Goal: Task Accomplishment & Management: Complete application form

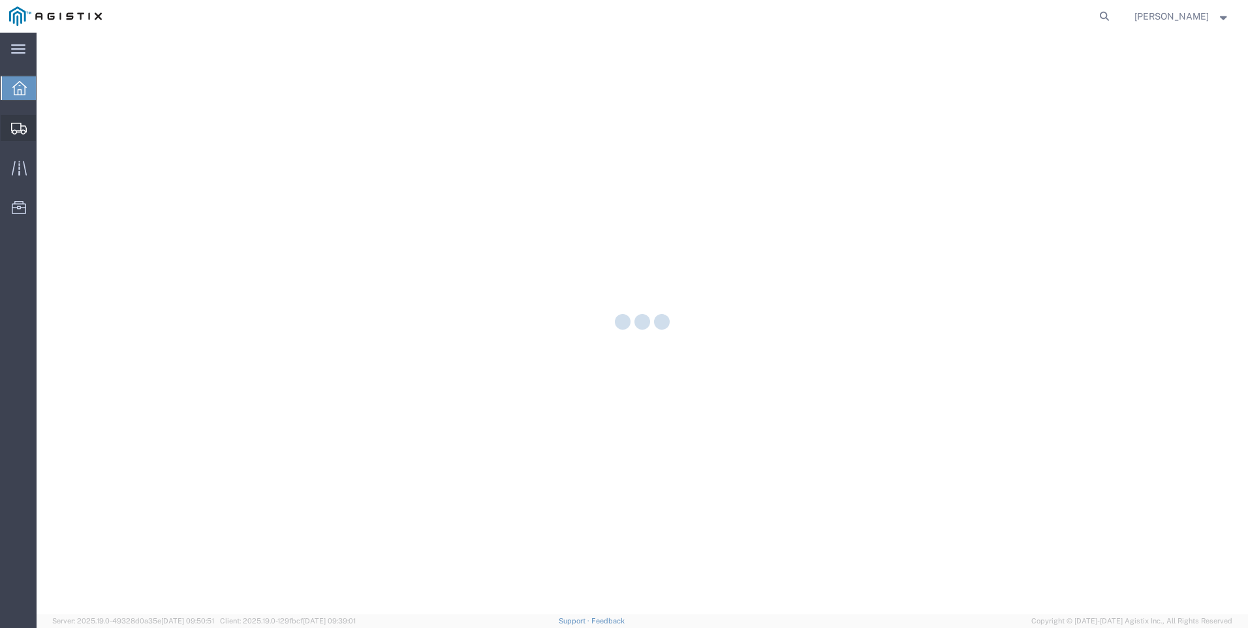
click at [21, 127] on icon at bounding box center [19, 129] width 16 height 12
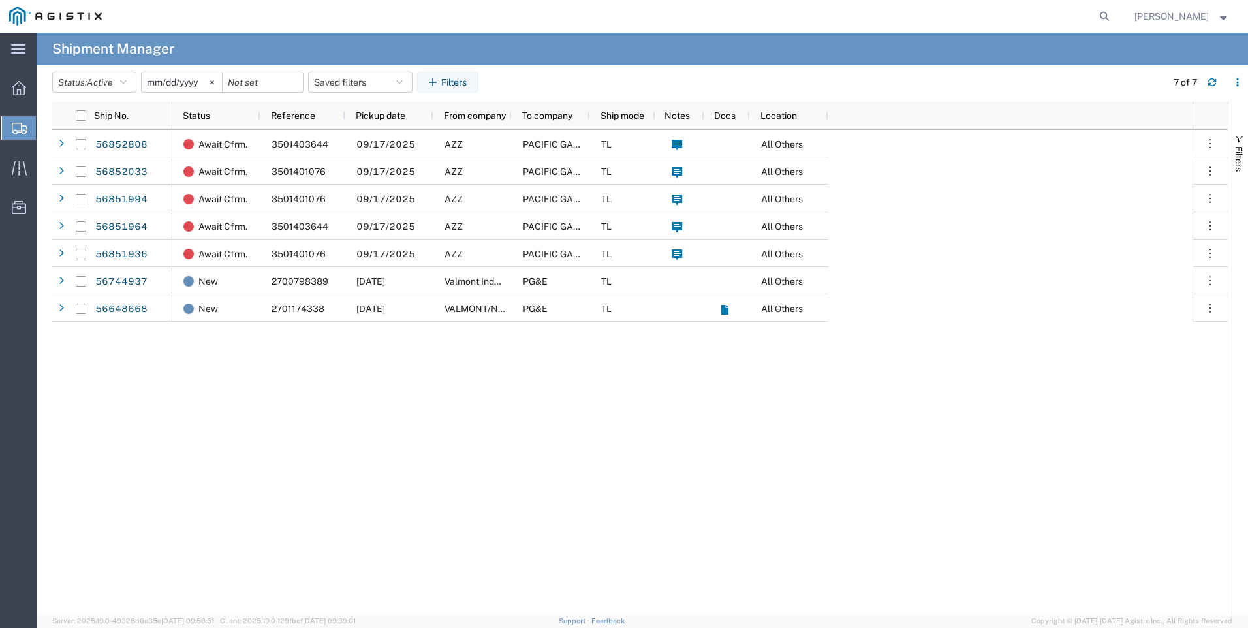
click at [0, 0] on span "Create Shipment" at bounding box center [0, 0] width 0 height 0
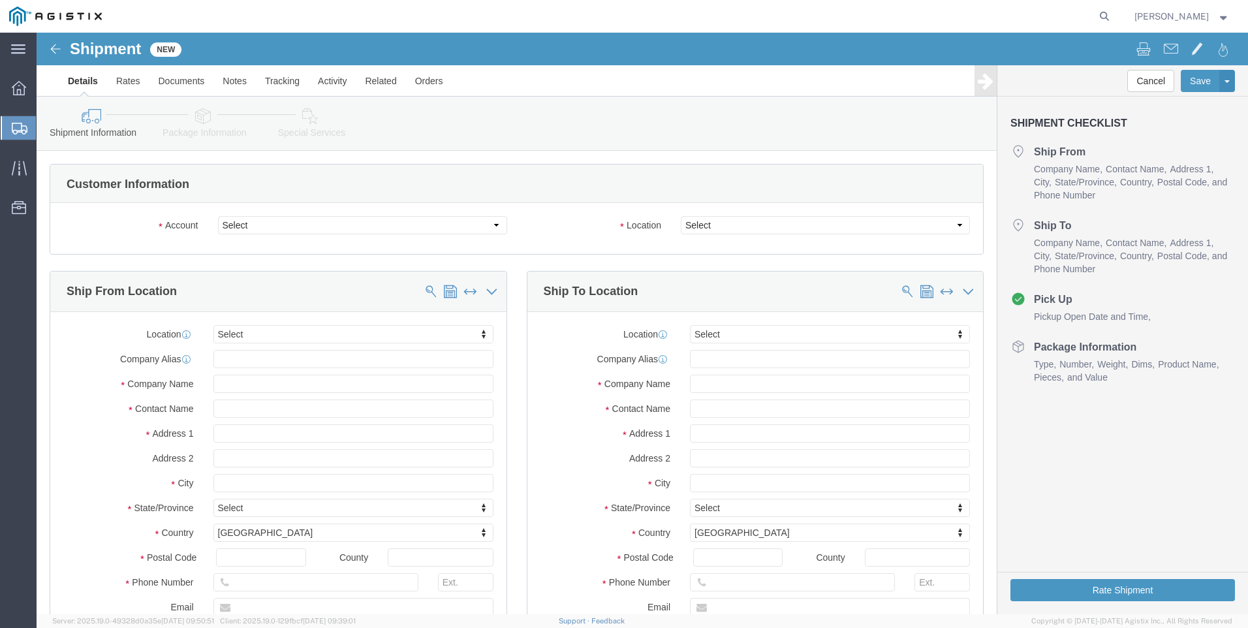
select select
click select "Select PG&E Valmont Industries Inc"
select select "9596"
click select "Select PG&E Valmont Industries Inc"
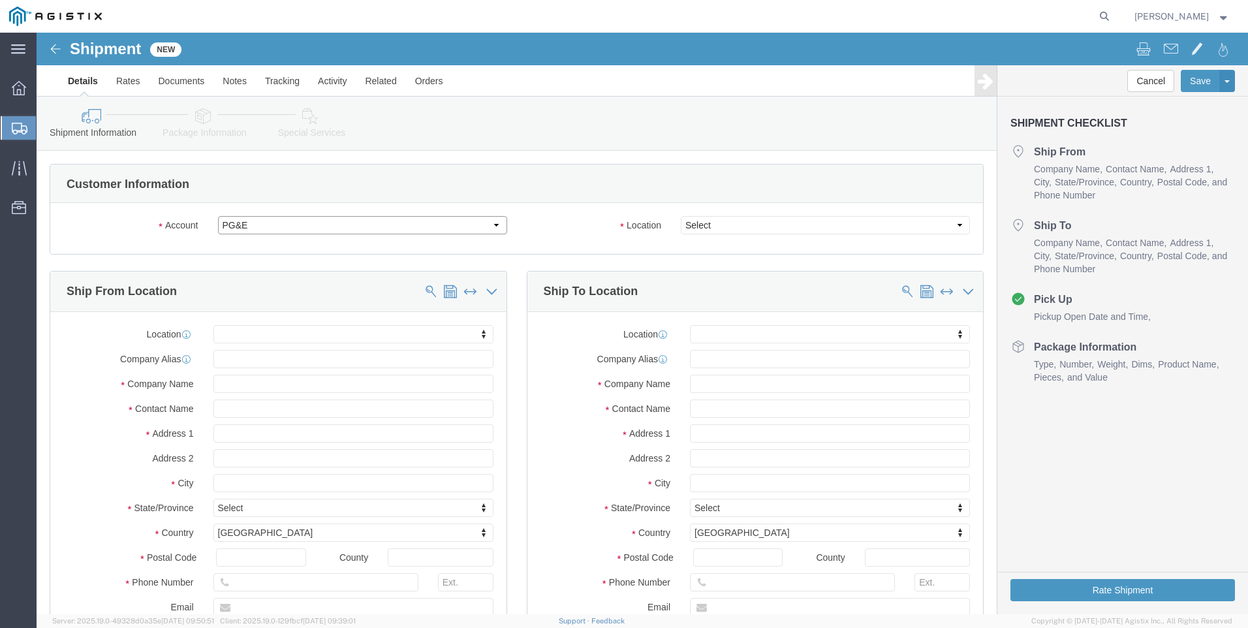
select select "PURCHORD"
select select
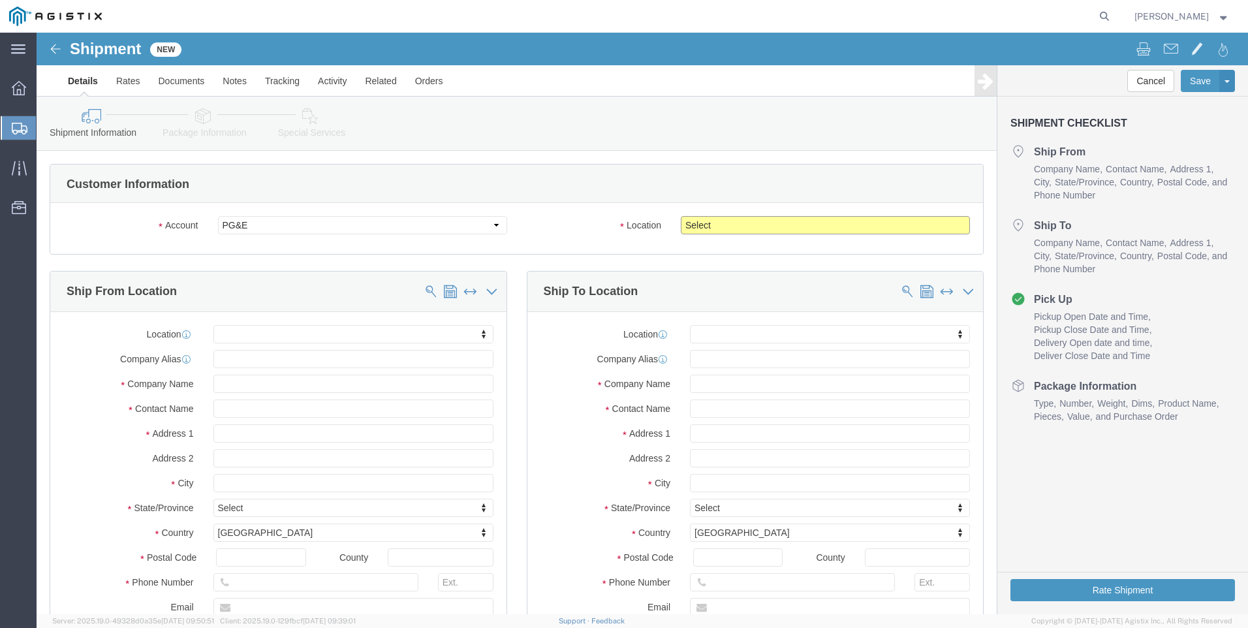
click select "Select All Others [GEOGRAPHIC_DATA] [GEOGRAPHIC_DATA] [GEOGRAPHIC_DATA] [GEOGRA…"
select select "23082"
click select "Select All Others [GEOGRAPHIC_DATA] [GEOGRAPHIC_DATA] [GEOGRAPHIC_DATA] [GEOGRA…"
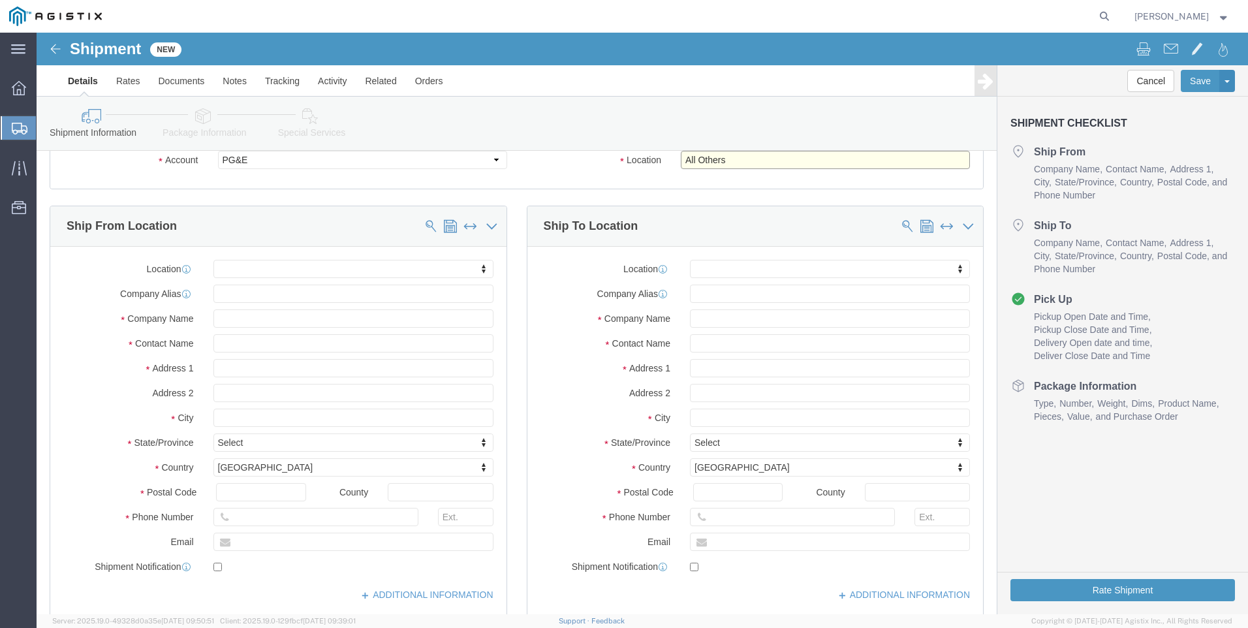
scroll to position [131, 0]
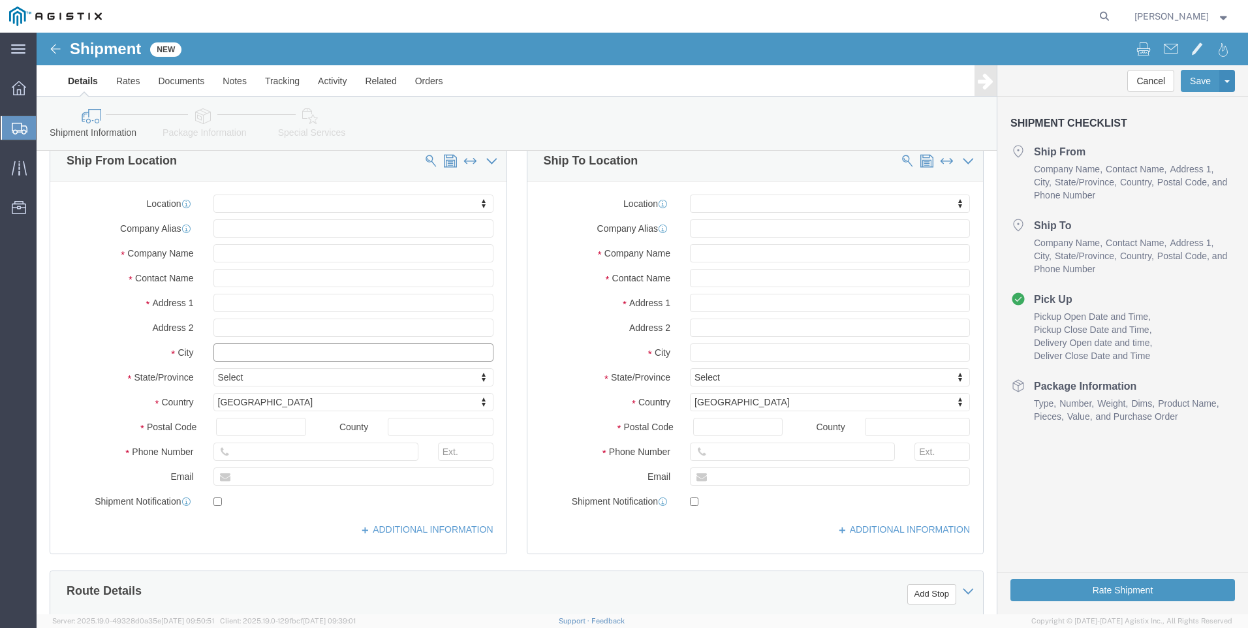
click input "text"
type input "claremore"
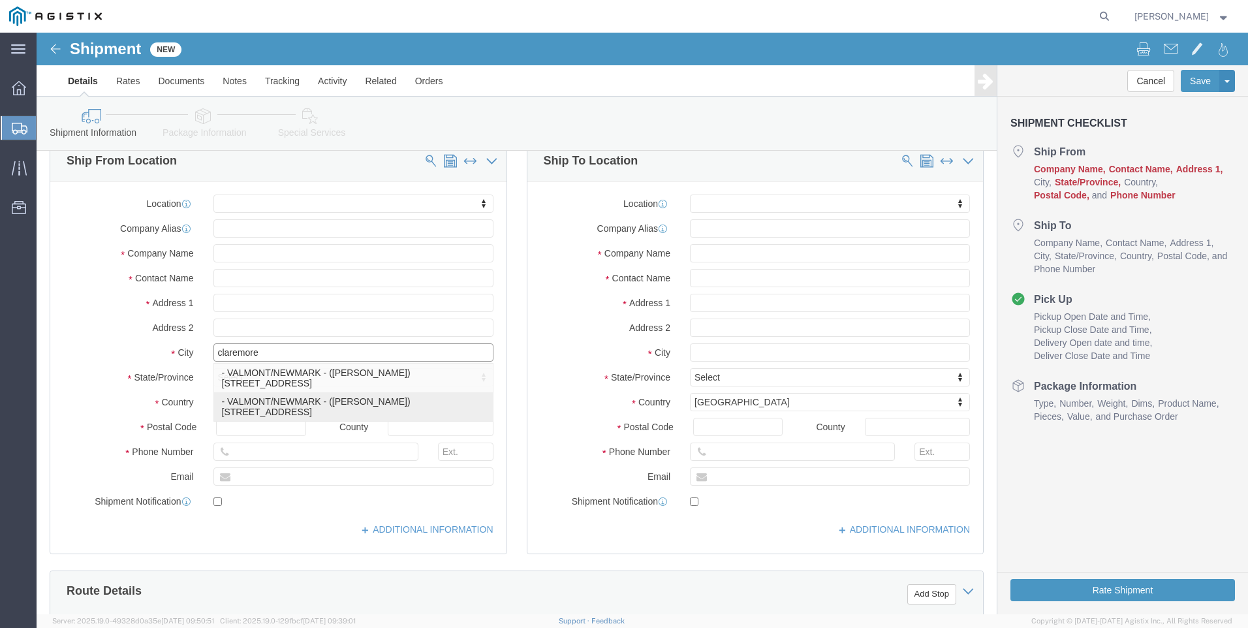
click p "- VALMONT/NEWMARK - ([PERSON_NAME]) [STREET_ADDRESS]"
select select
type input "[STREET_ADDRESS]"
type input "74017"
type input "[GEOGRAPHIC_DATA]"
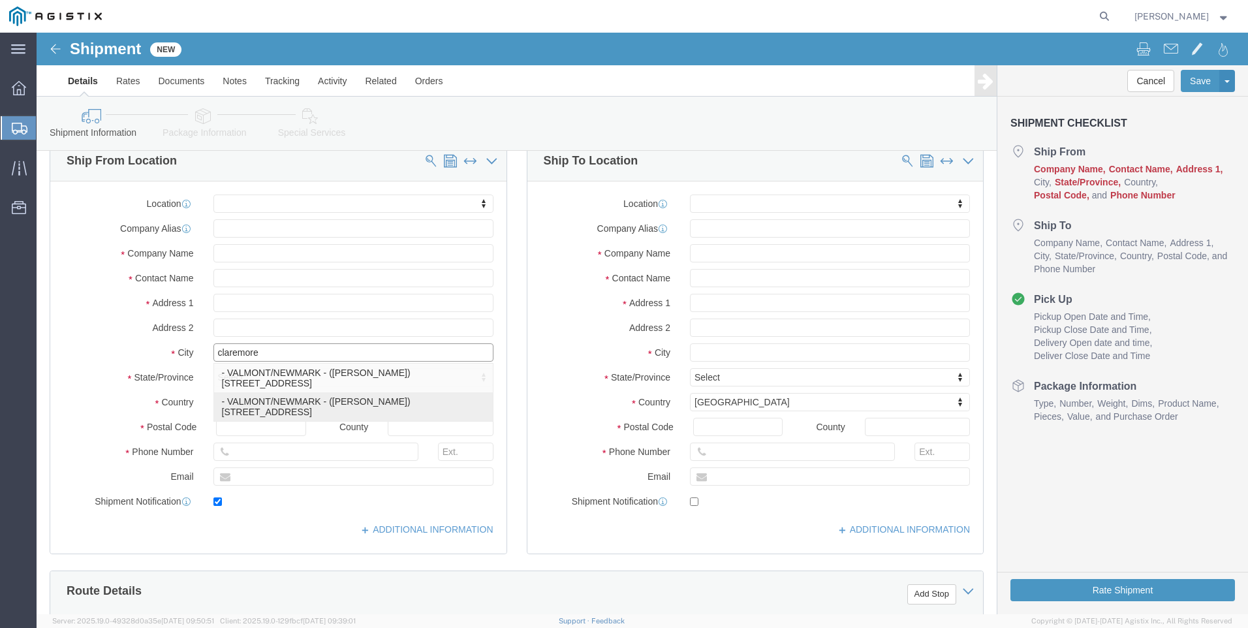
type input "9183841033"
type input "[PERSON_NAME][EMAIL_ADDRESS][DOMAIN_NAME]"
checkbox input "true"
type input "VALMONT/NEWMARK"
type input "[PERSON_NAME]"
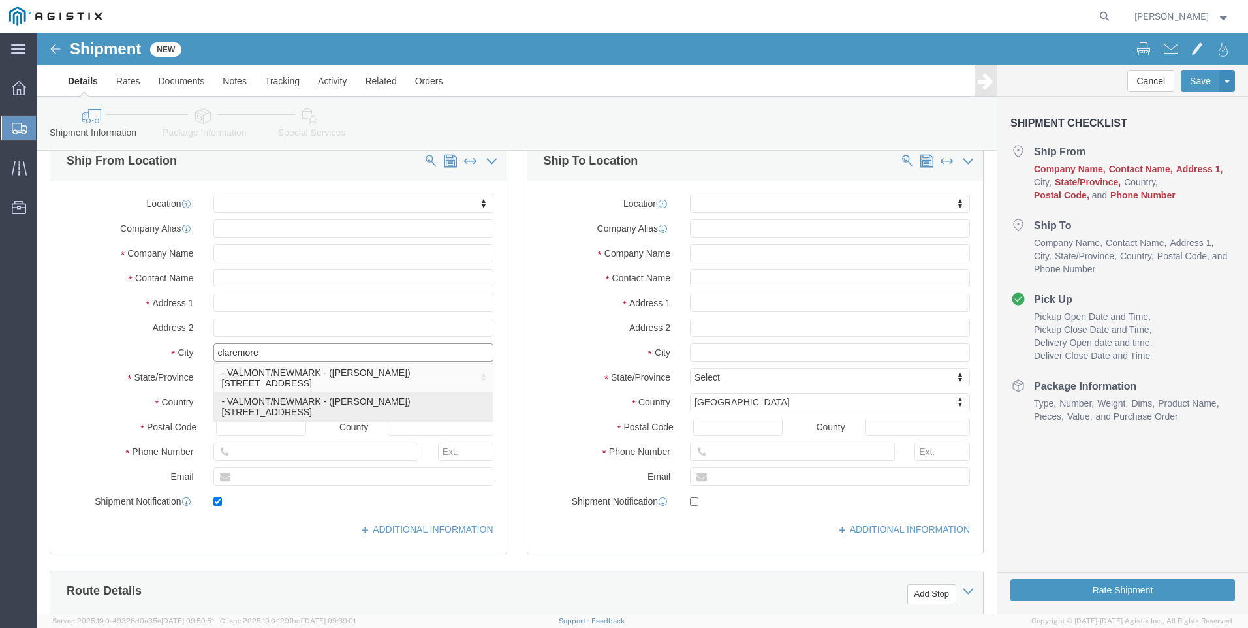
type input "CLAREMORE"
select select "OK"
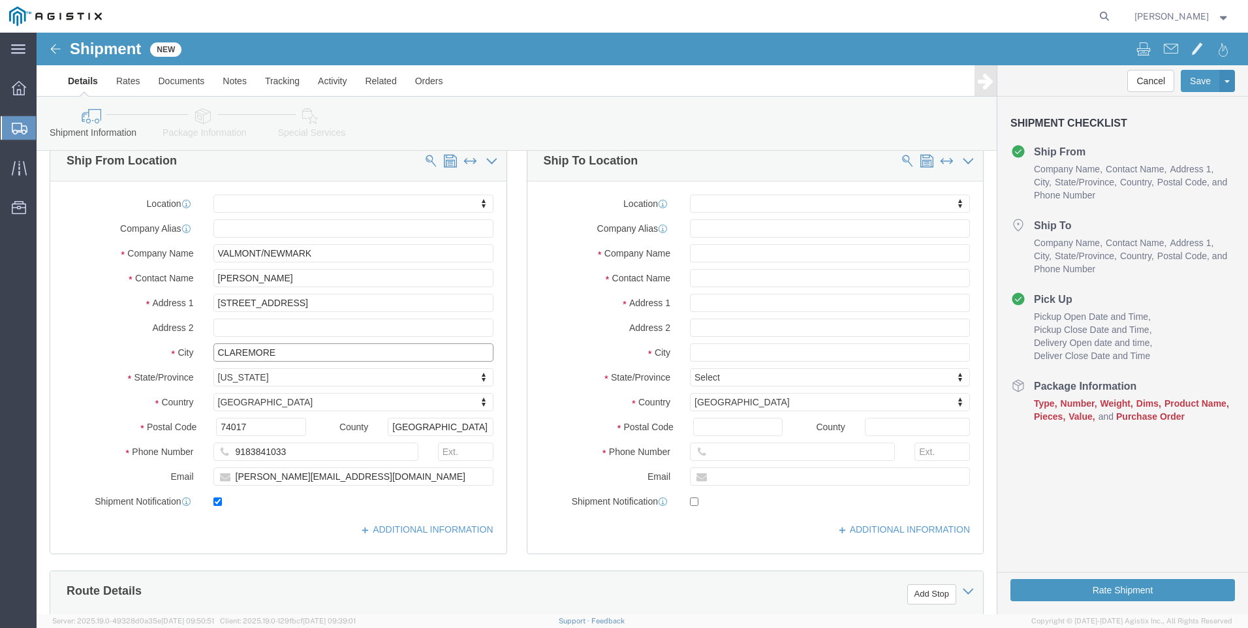
type input "CLAREMORE"
select select
click input "text"
type input "[GEOGRAPHIC_DATA]"
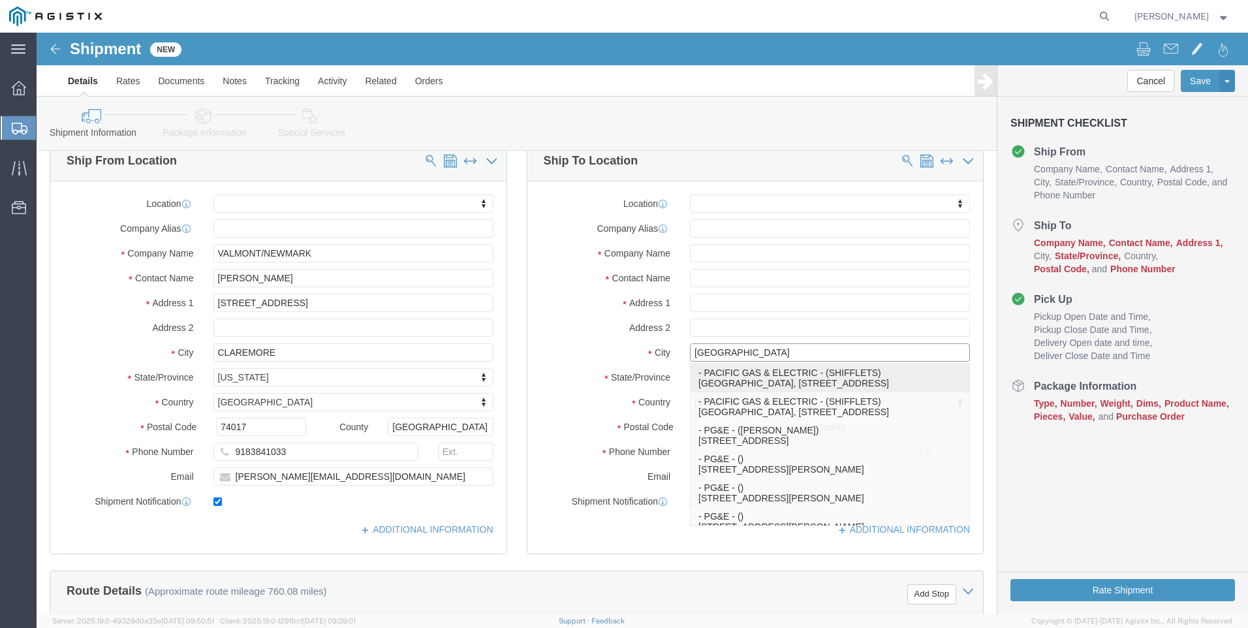
click div "- PACIFIC GAS & ELECTRIC - (SHIFFLETS) [GEOGRAPHIC_DATA], [STREET_ADDRESS]"
select select
type input "SHIFFLETS POLE YARD"
type input "[STREET_ADDRESS]"
type input "95965"
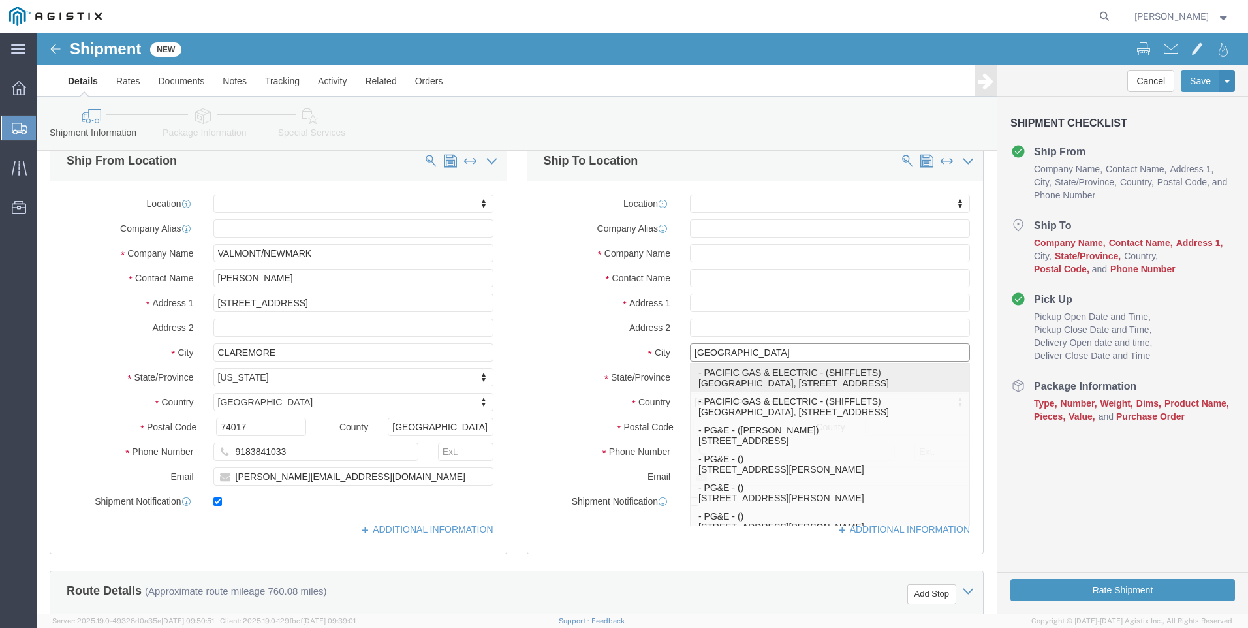
type input "[GEOGRAPHIC_DATA]"
type input "18003444997"
type input "PACIFIC GAS & ELECTRIC"
type input "SHIFFLETS"
type input "[GEOGRAPHIC_DATA]"
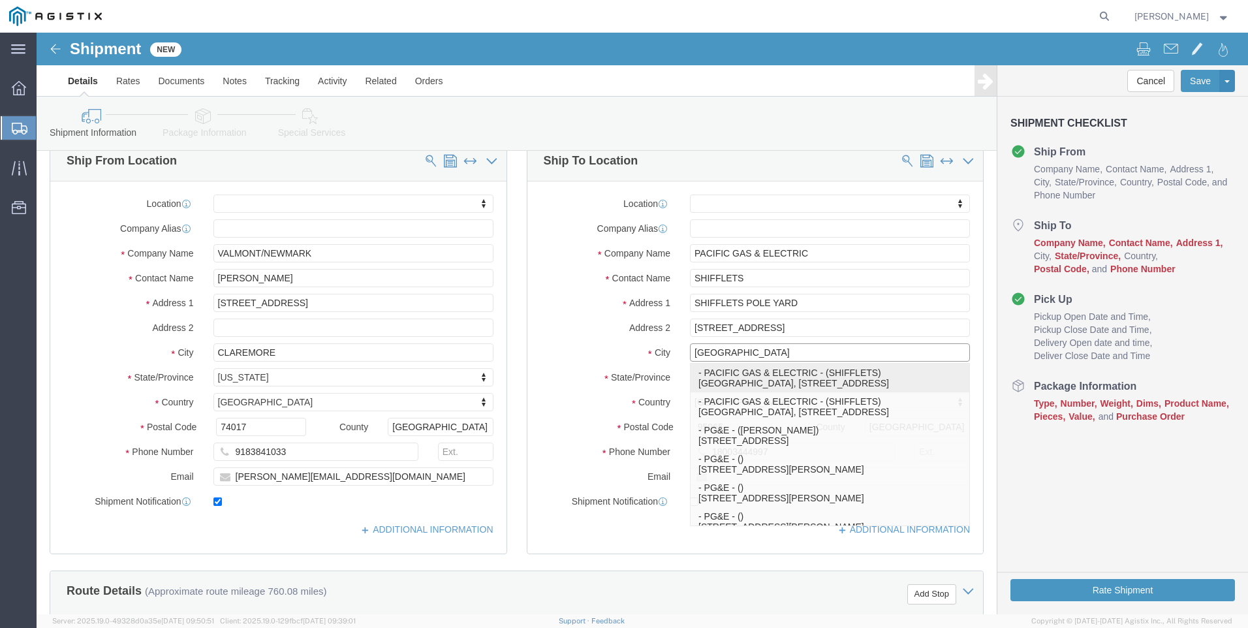
select select "CA"
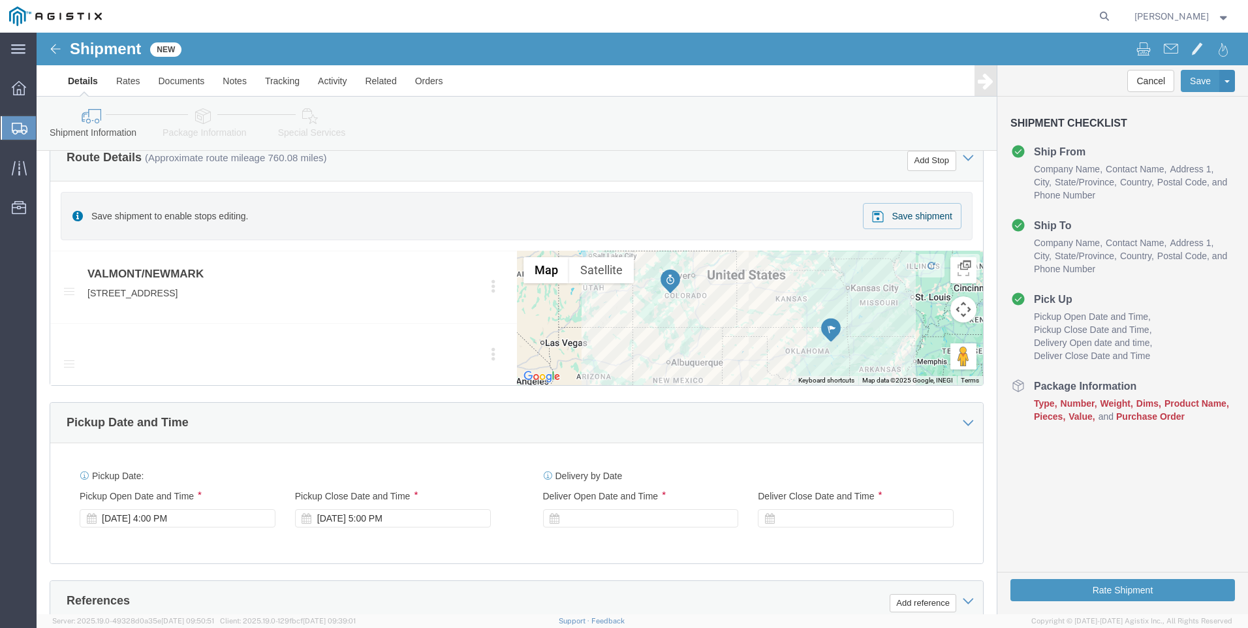
scroll to position [587, 0]
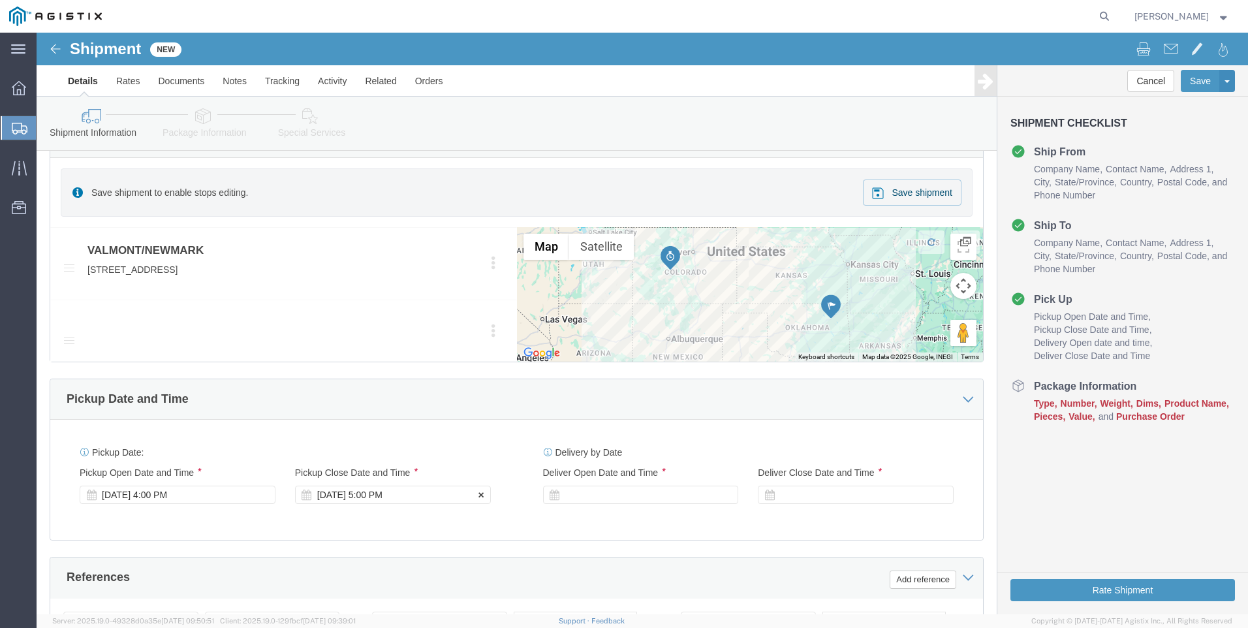
type input "[GEOGRAPHIC_DATA]"
select select
click div "Pickup Close Date Pickup Close Time Pickup Close Date and Time [DATE] 5:00 PM"
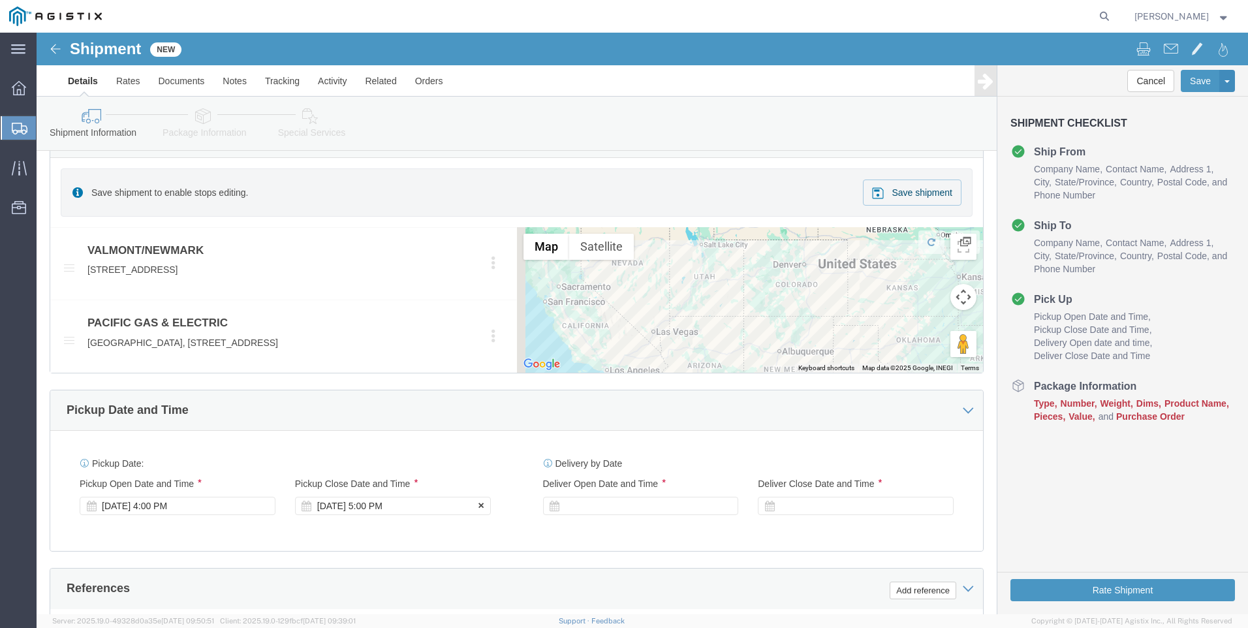
click div "[DATE] 5:00 PM"
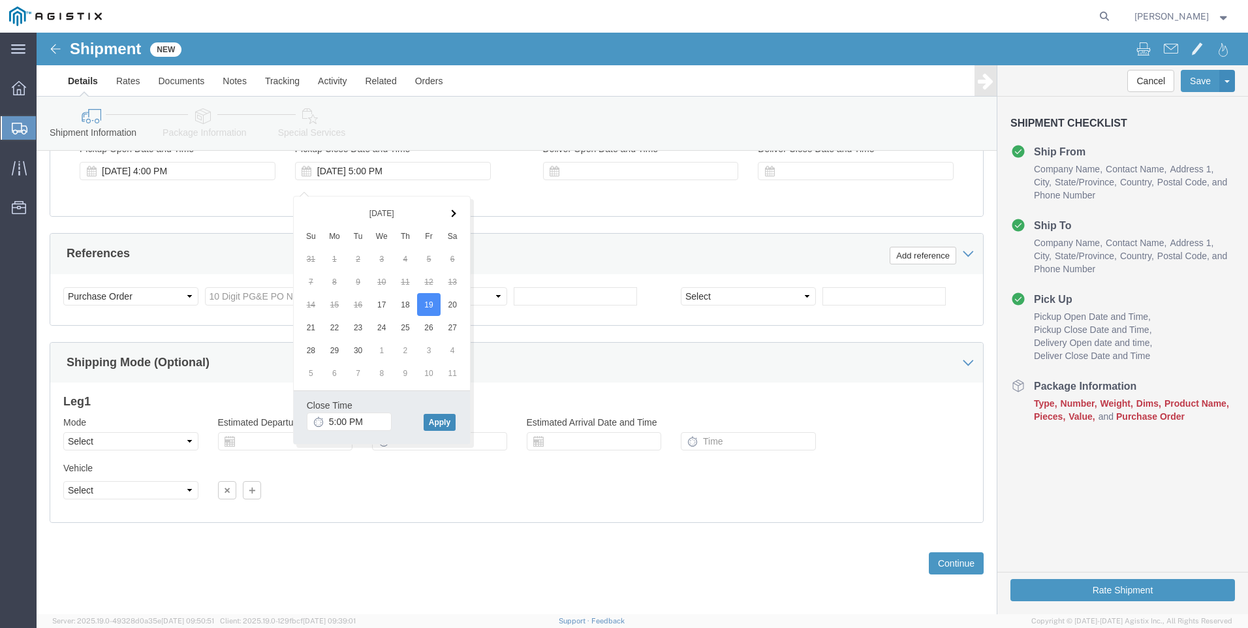
click button "Apply"
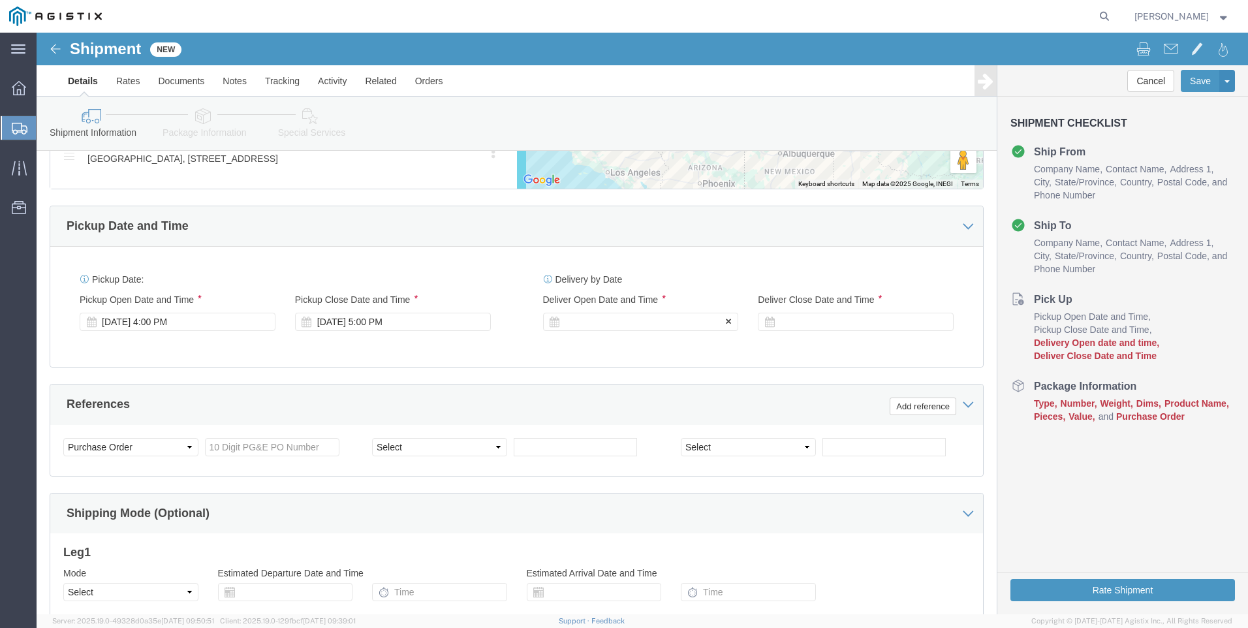
scroll to position [740, 0]
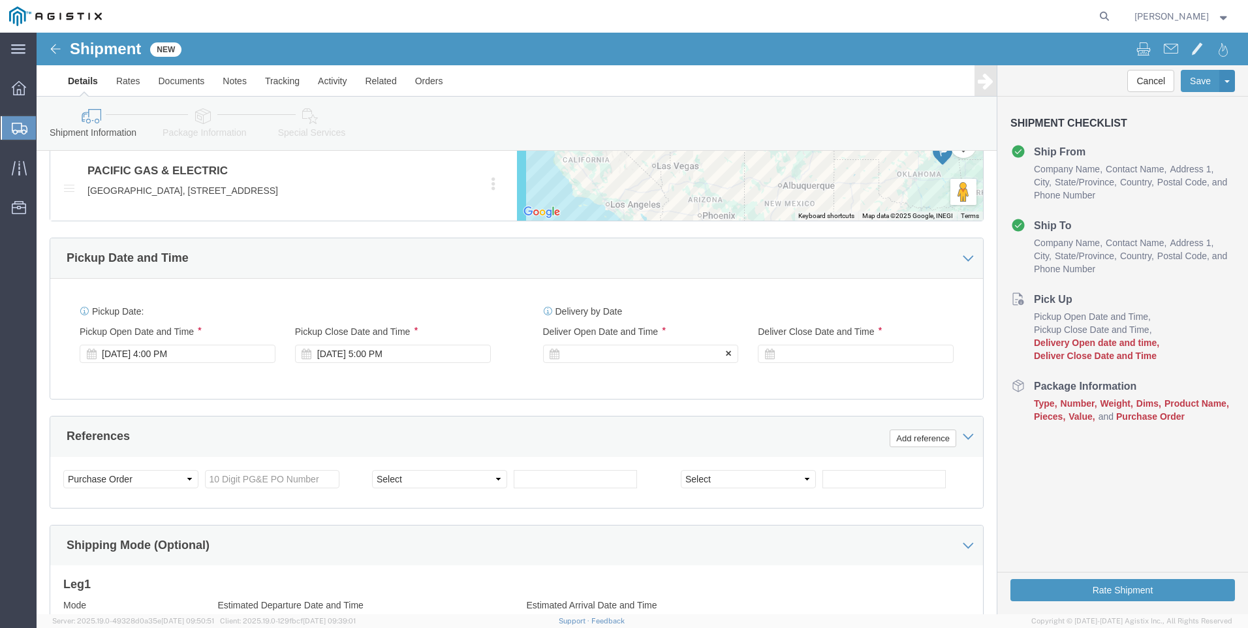
click div
click button "Apply"
click div
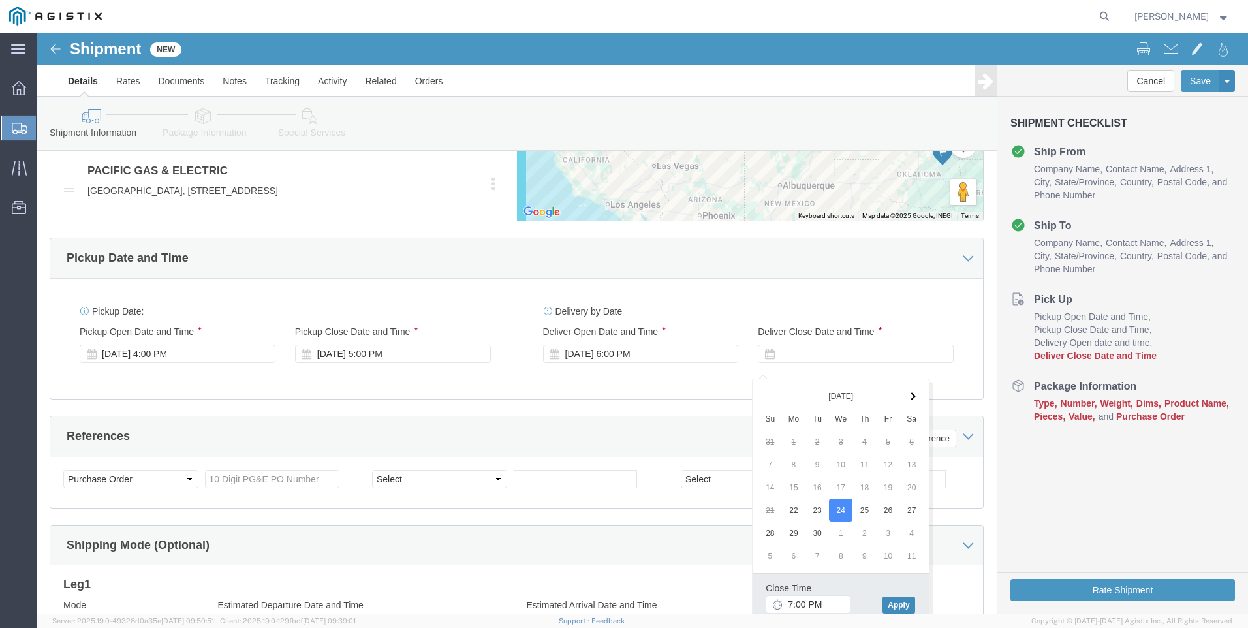
click button "Apply"
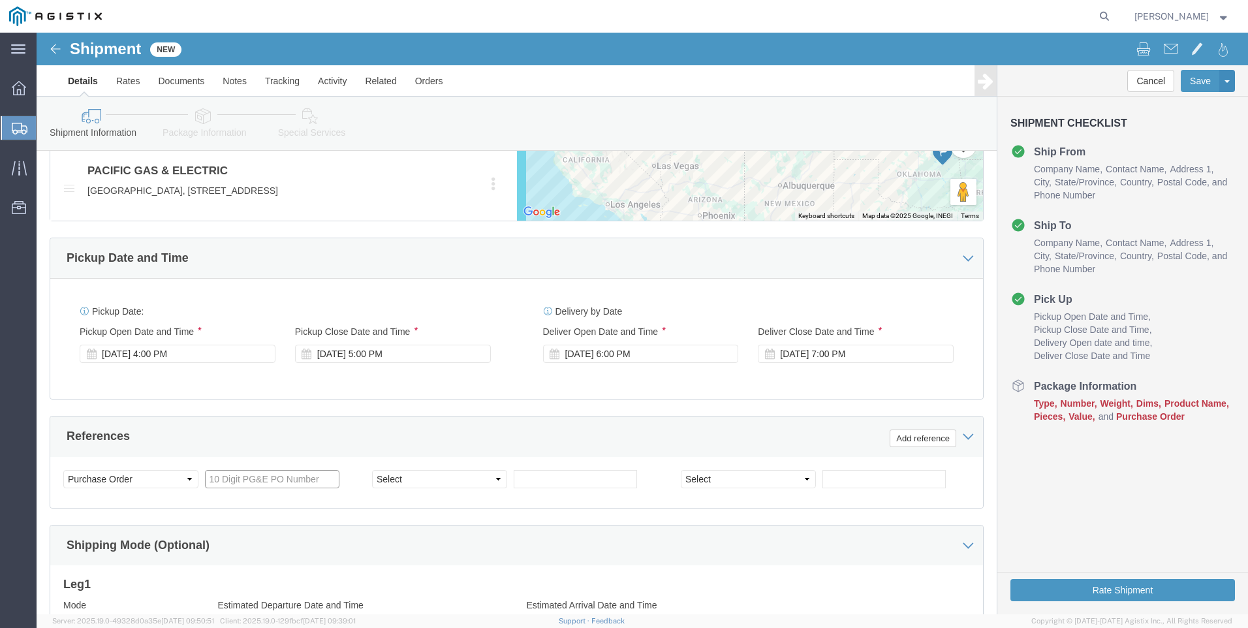
click input "text"
type input "2701147797"
click select "Select Account Type Activity ID Airline Appointment Number ASN Batch Request # …"
select select "BOL"
click select "Select Account Type Activity ID Airline Appointment Number ASN Batch Request # …"
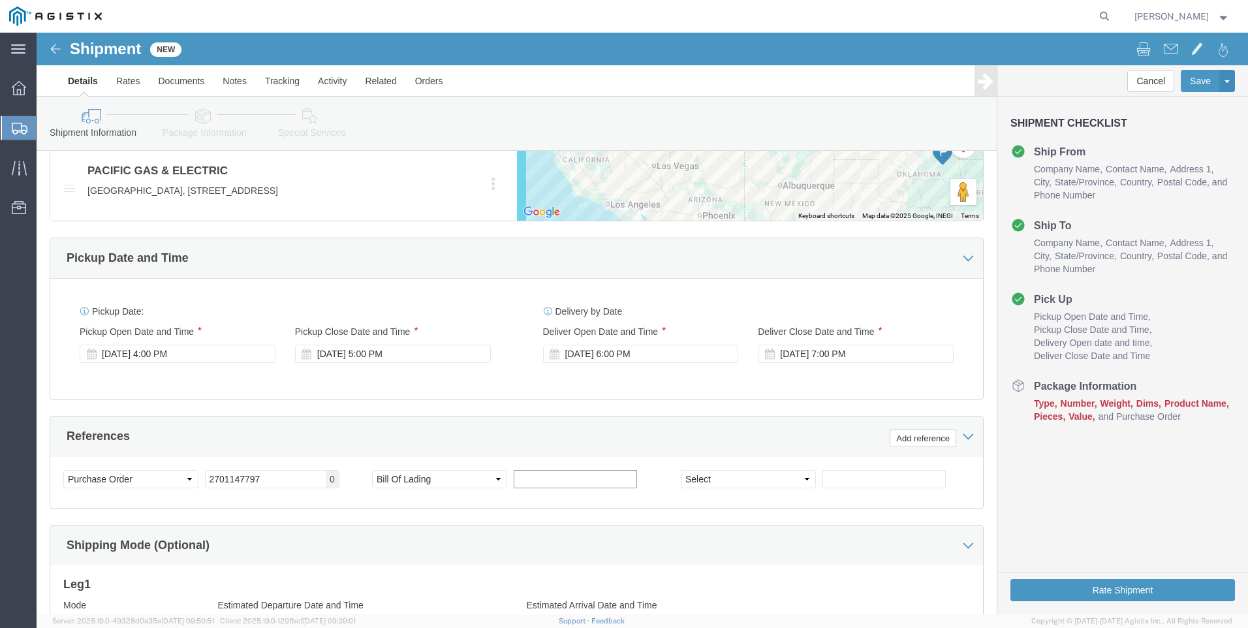
click input "text"
type input "900248785"
click select "Select Account Type Activity ID Airline Appointment Number ASN Batch Request # …"
select select "JOBNUM"
click select "Select Account Type Activity ID Airline Appointment Number ASN Batch Request # …"
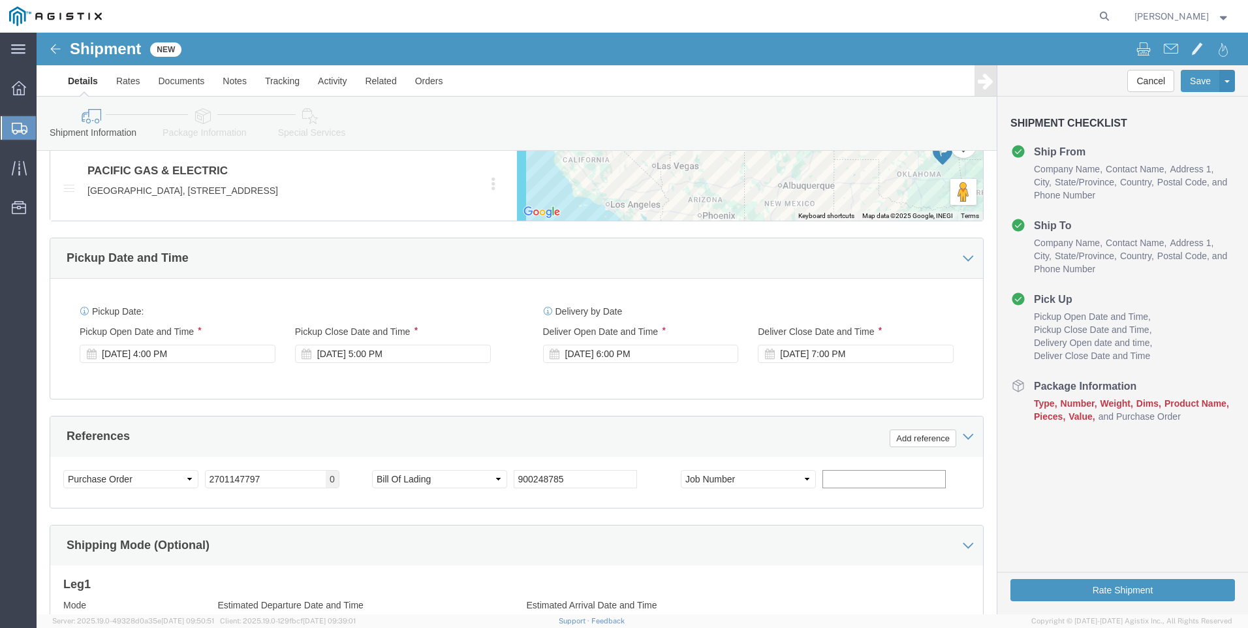
click input "text"
type input "639451-1-1"
click div "Shipping Mode (Optional)"
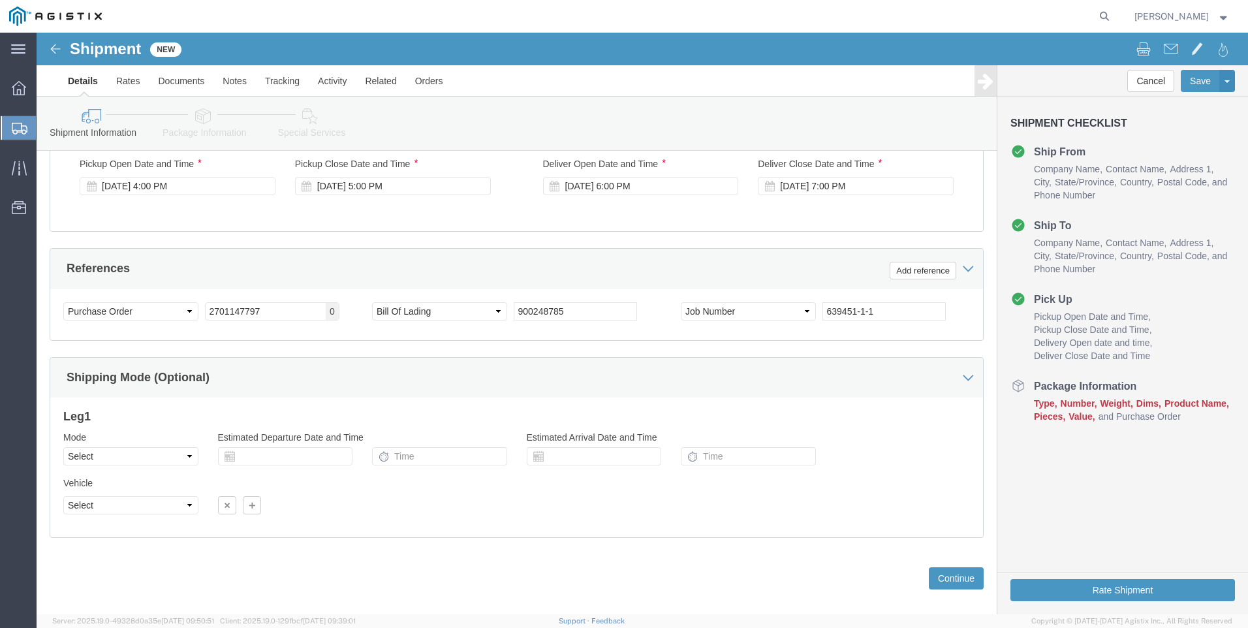
scroll to position [935, 0]
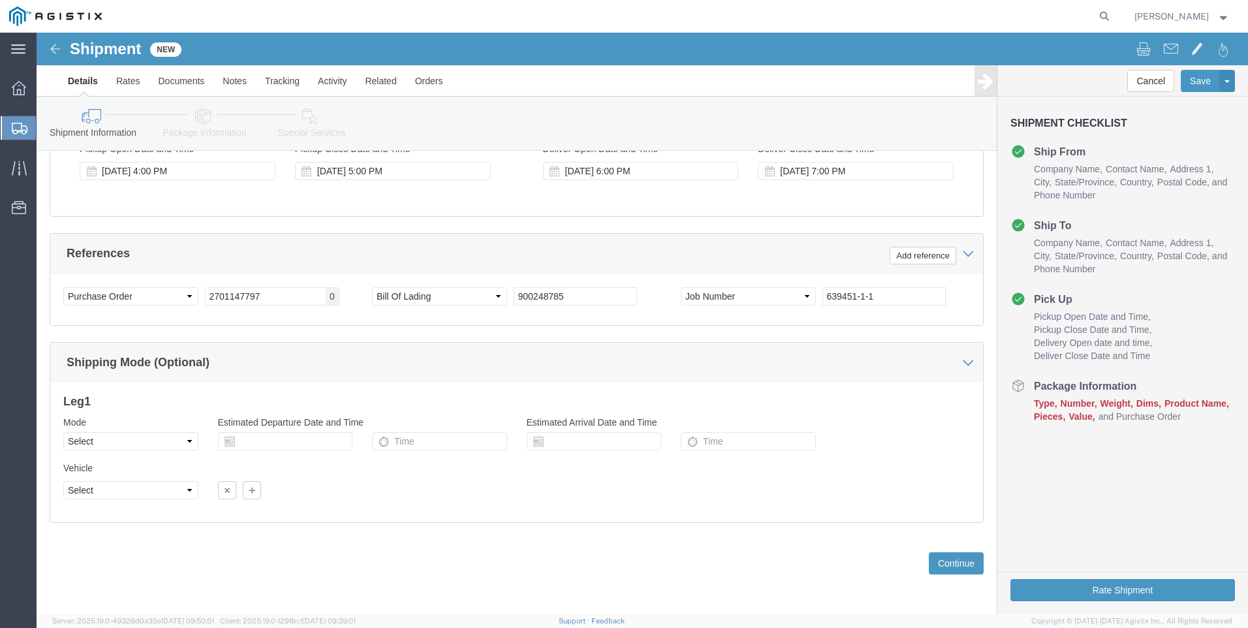
click div "Shipping Mode (Optional)"
click icon
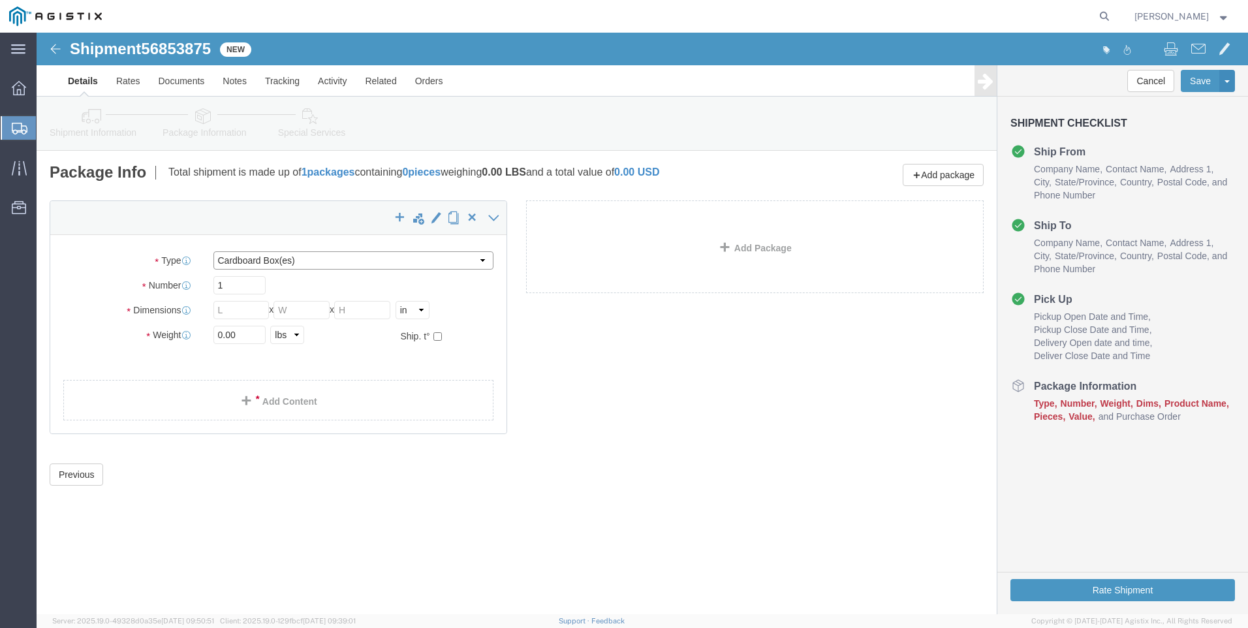
click select "Select Bulk Bundle(s) Cardboard Box(es) Carton(s) Crate(s) Drum(s) (Fiberboard)…"
select select "NKCR"
click select "Select Bulk Bundle(s) Cardboard Box(es) Carton(s) Crate(s) Drum(s) (Fiberboard)…"
click input "text"
type input "48"
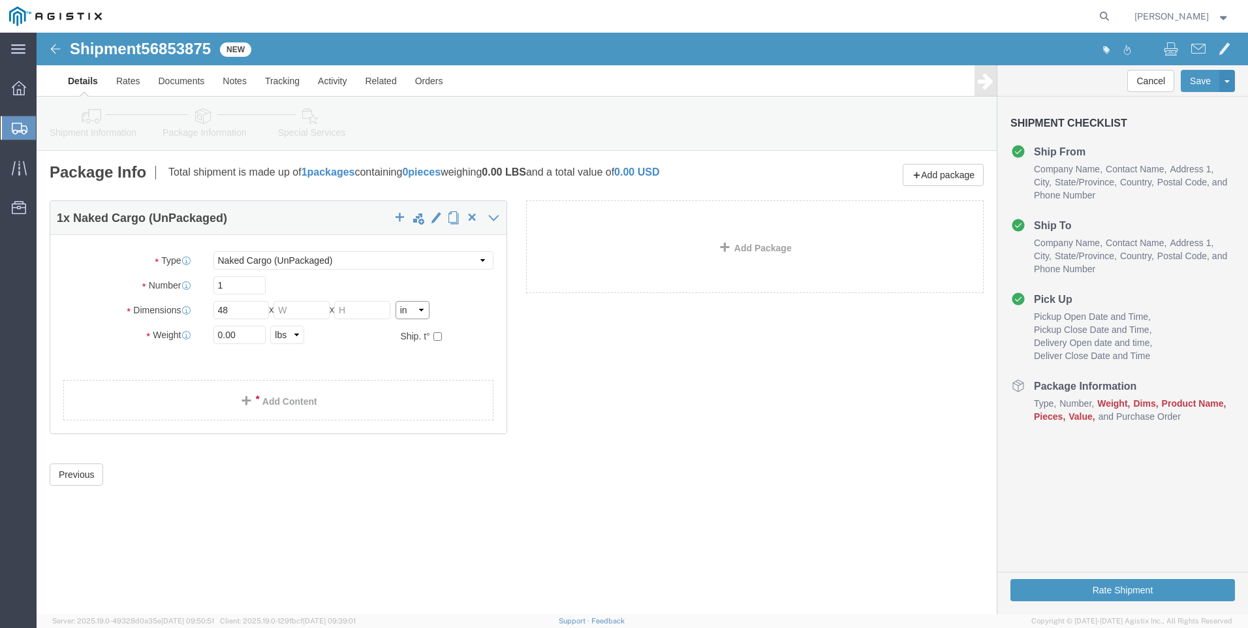
click select "Select cm ft in"
select select "FT"
click select "Select cm ft in"
click input "4.00"
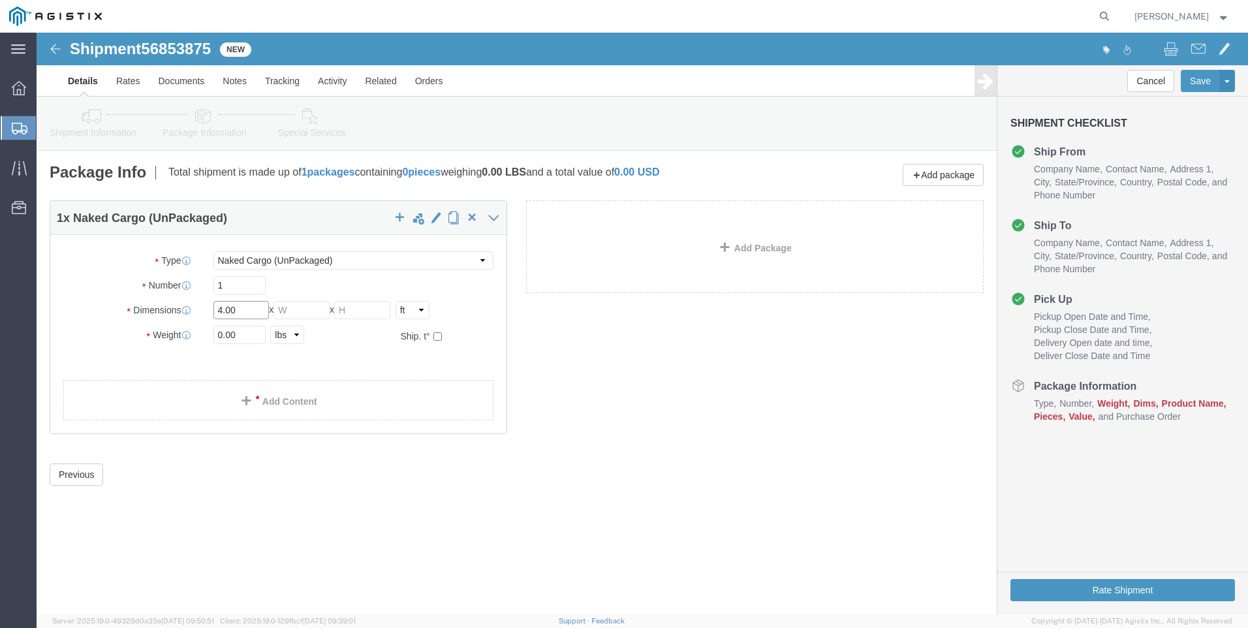
click input "4.00"
type input "48"
type input "8"
click input "0.00"
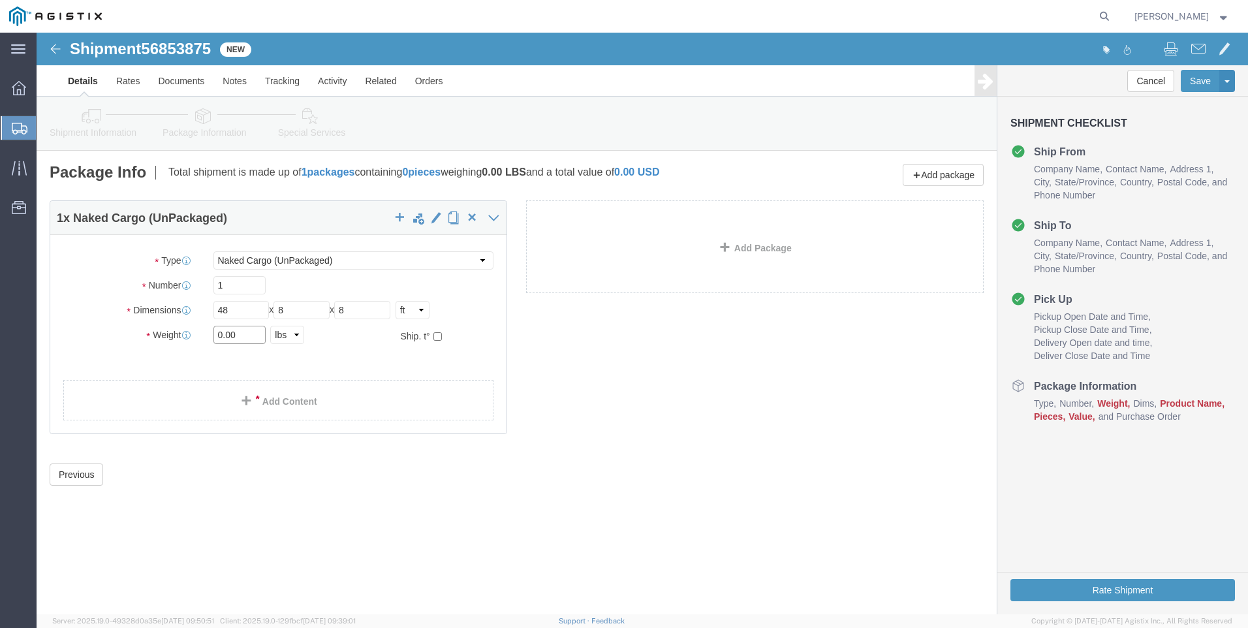
click input "0.00"
type input "14984"
click link "Add Content"
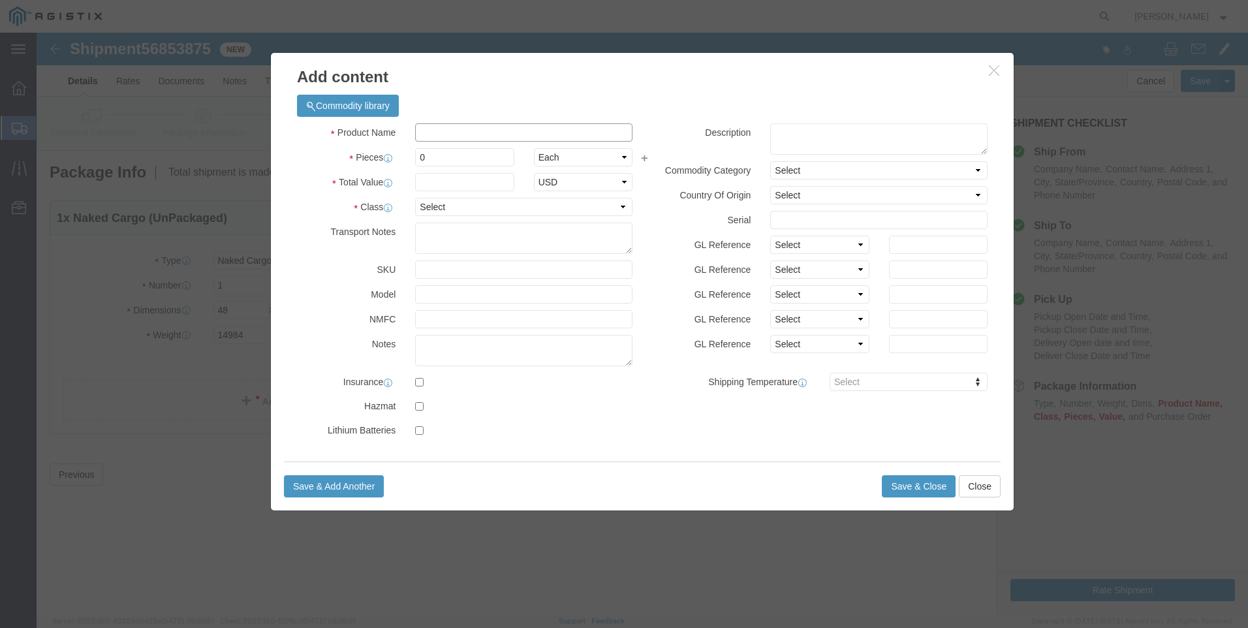
click input "text"
type input "utility poles"
type input "9"
click input "text"
type input "1"
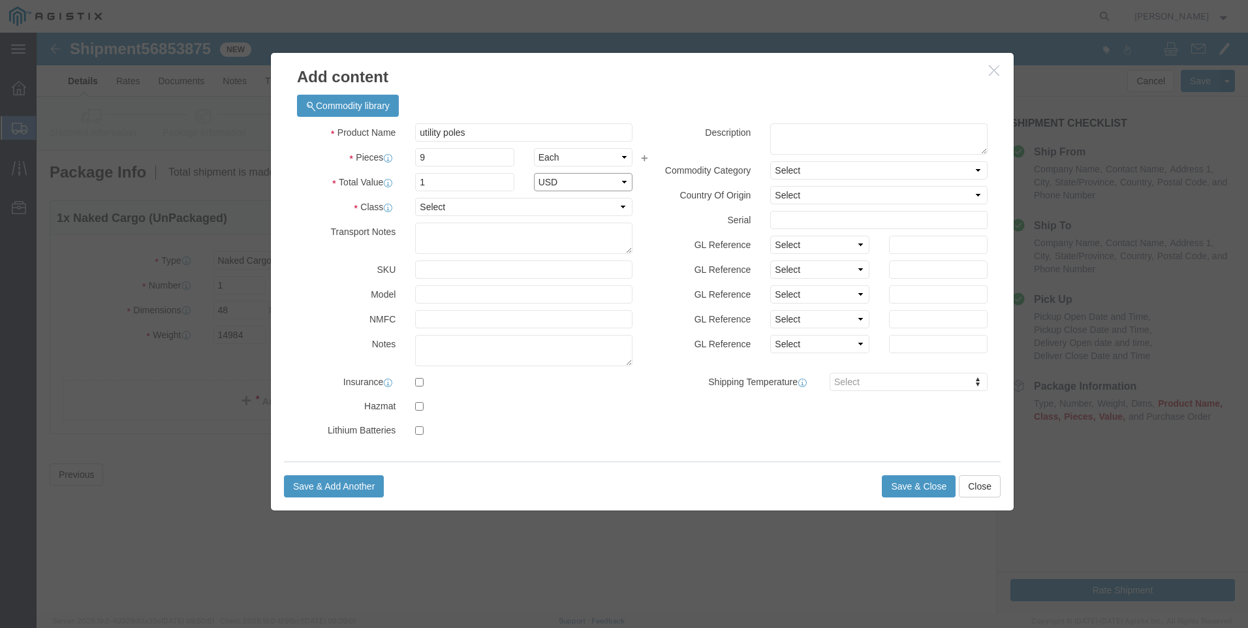
select select "USD"
click select "Select 50 55 60 65 70 85 92.5 100 125 175 250 300 400"
select select "50"
click select "Select 50 55 60 65 70 85 92.5 100 125 175 250 300 400"
click button "Save & Close"
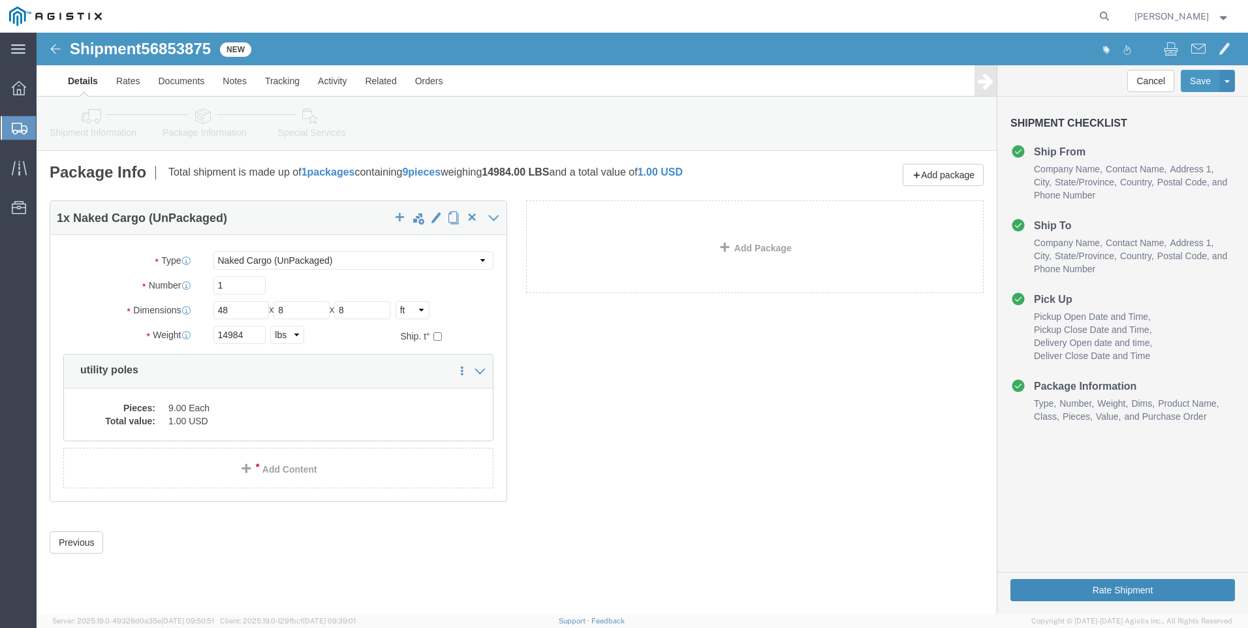
click button "Rate Shipment"
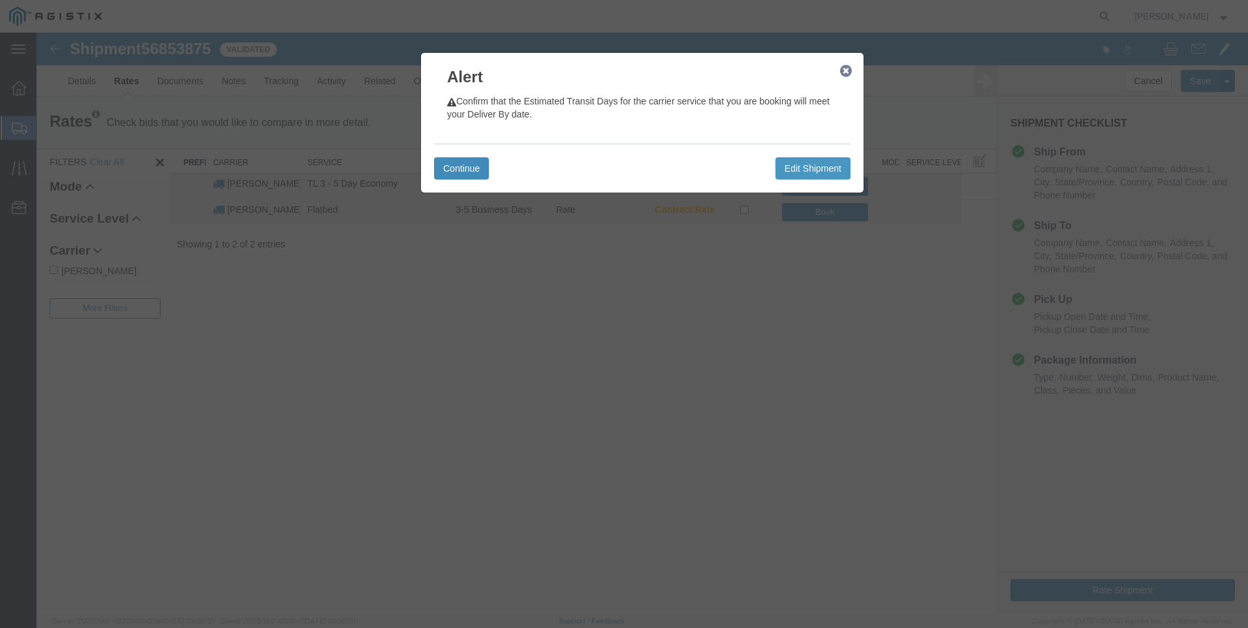
click at [470, 170] on button "Continue" at bounding box center [461, 168] width 55 height 22
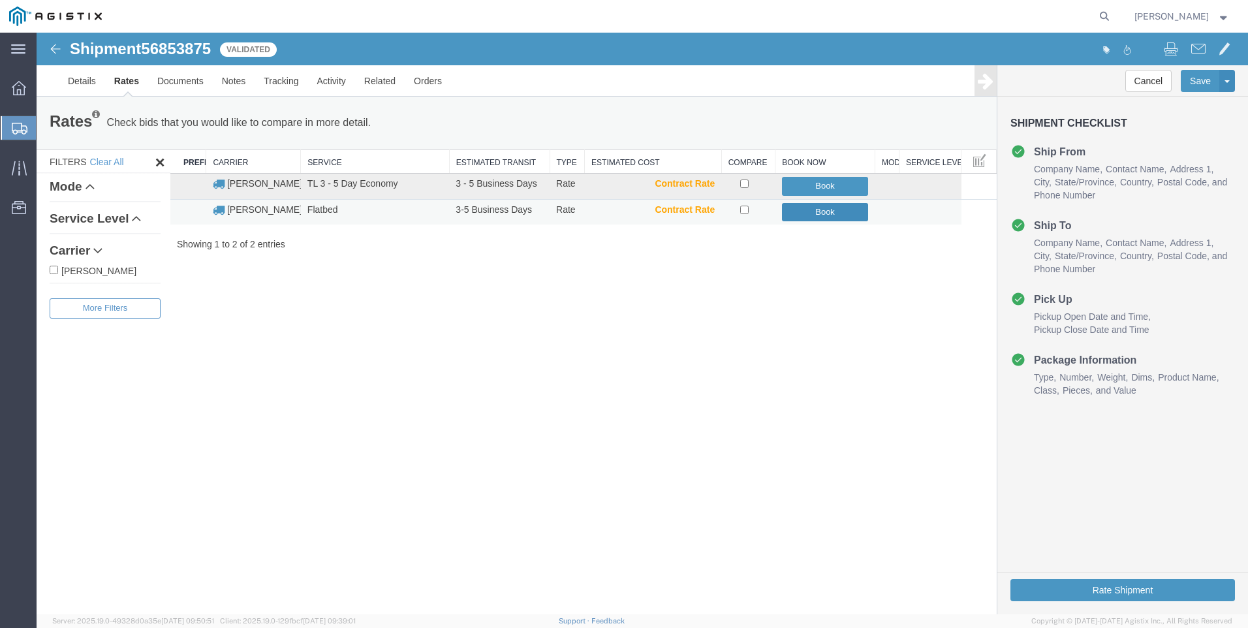
click at [816, 215] on button "Book" at bounding box center [825, 212] width 87 height 19
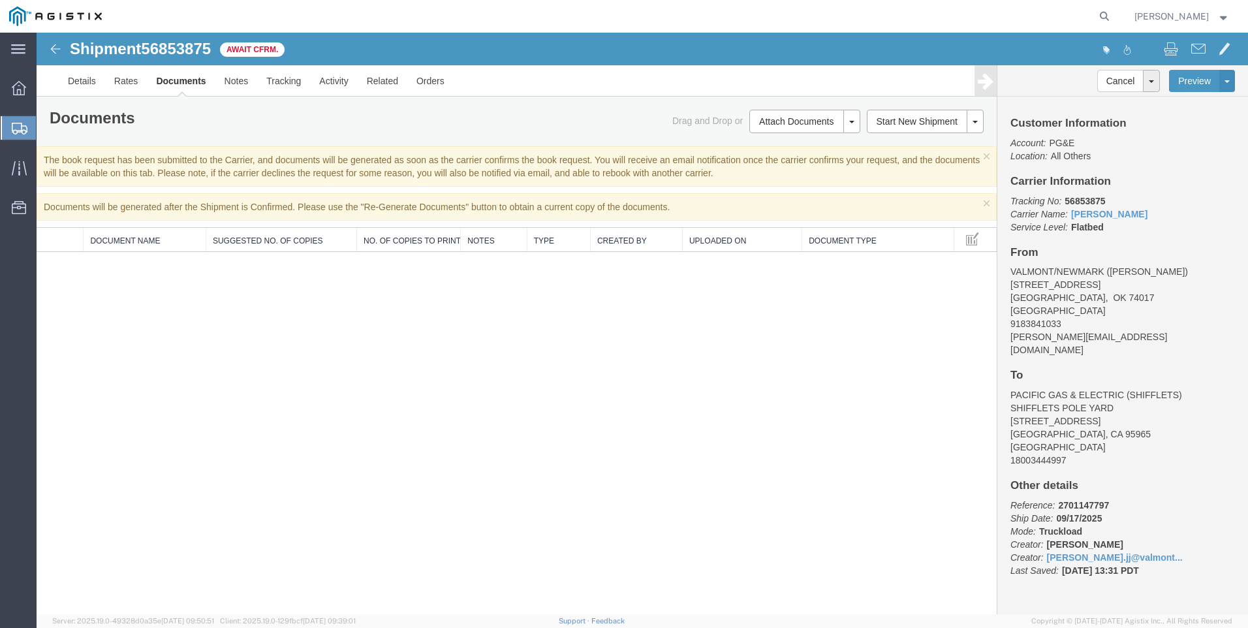
click at [37, 33] on link "Clone Shipment" at bounding box center [37, 33] width 0 height 0
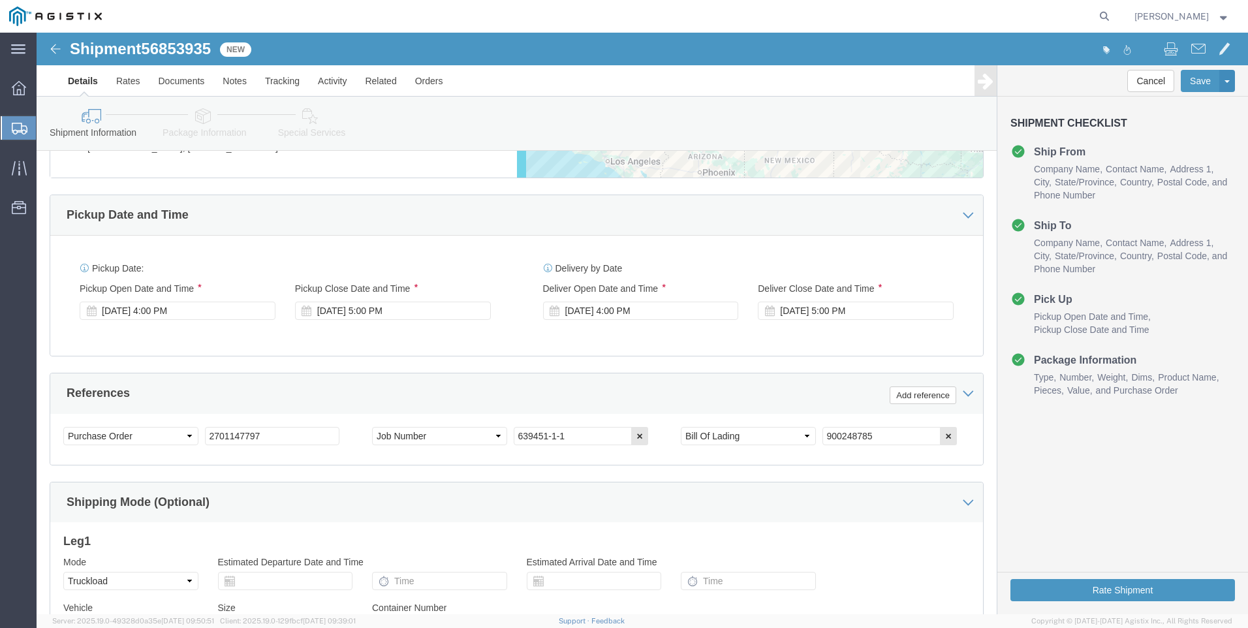
scroll to position [718, 0]
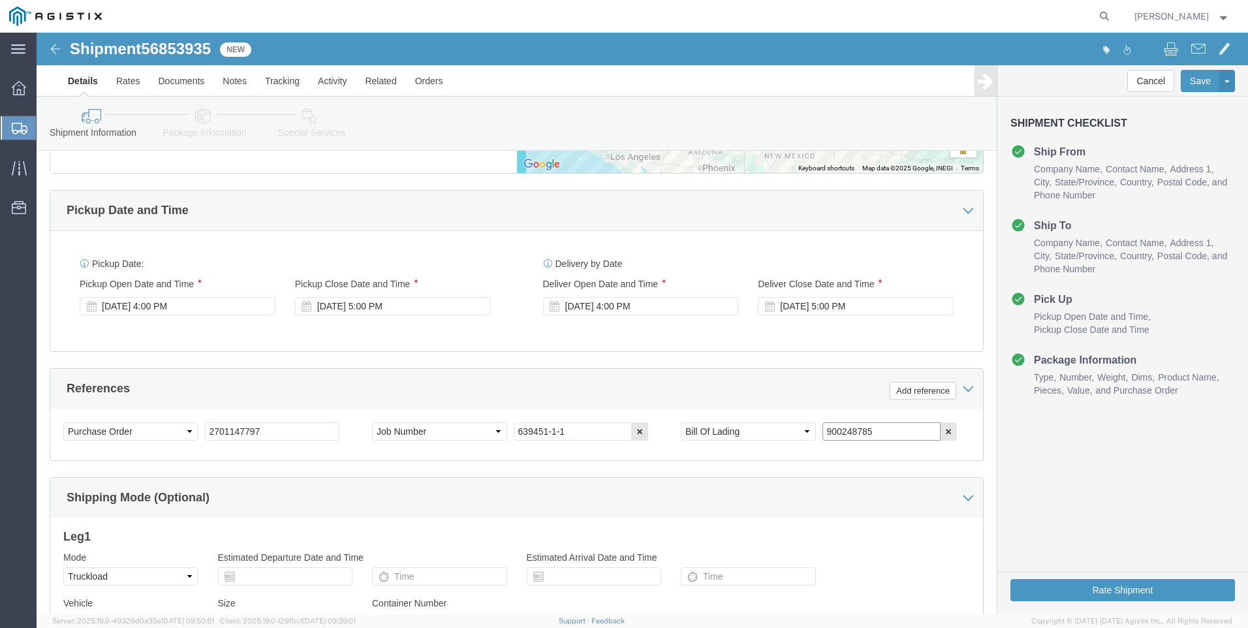
click input "900248785"
type input "900248787"
click input "639451-1-1"
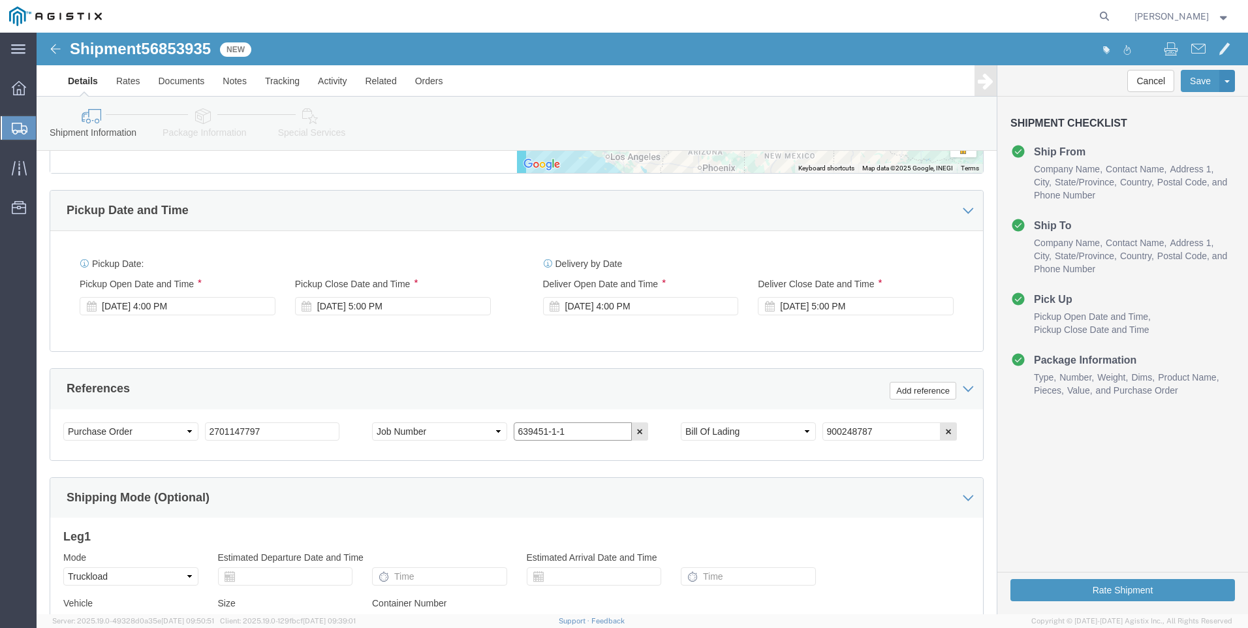
click input "639451-1-1"
drag, startPoint x: 230, startPoint y: 414, endPoint x: 23, endPoint y: 428, distance: 207.4
click div "Select Account Type Activity ID Airline Appointment Number ASN Batch Request # …"
type input "2701174332"
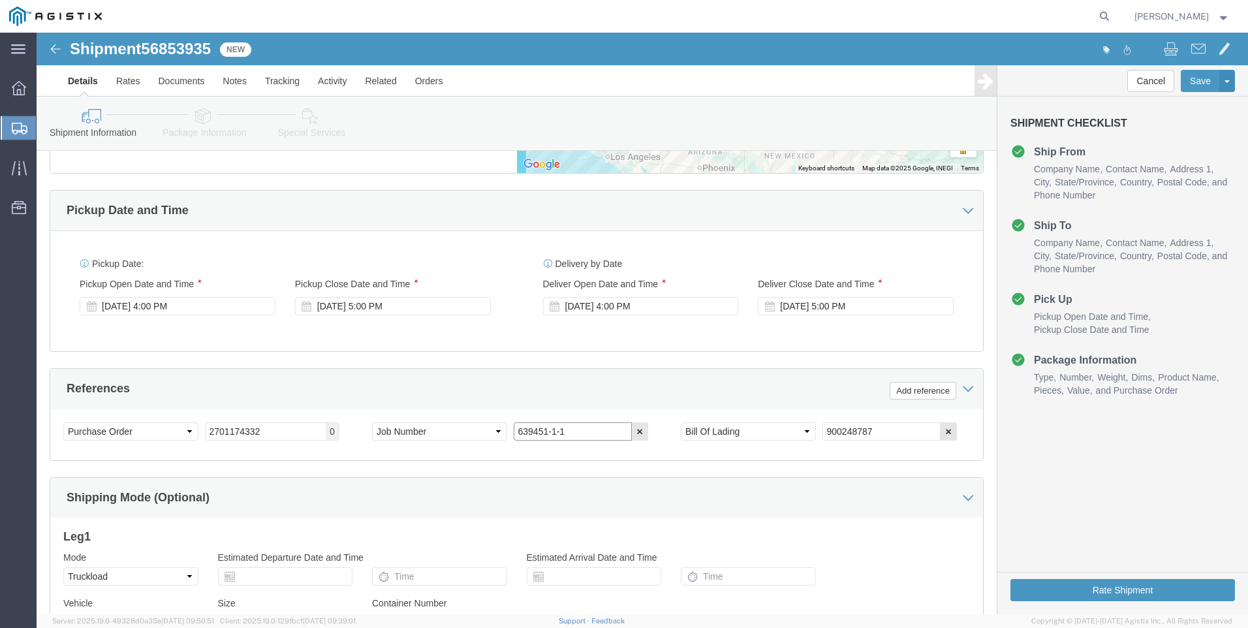
click input "639451-1-1"
type input "636107-5-1"
click icon
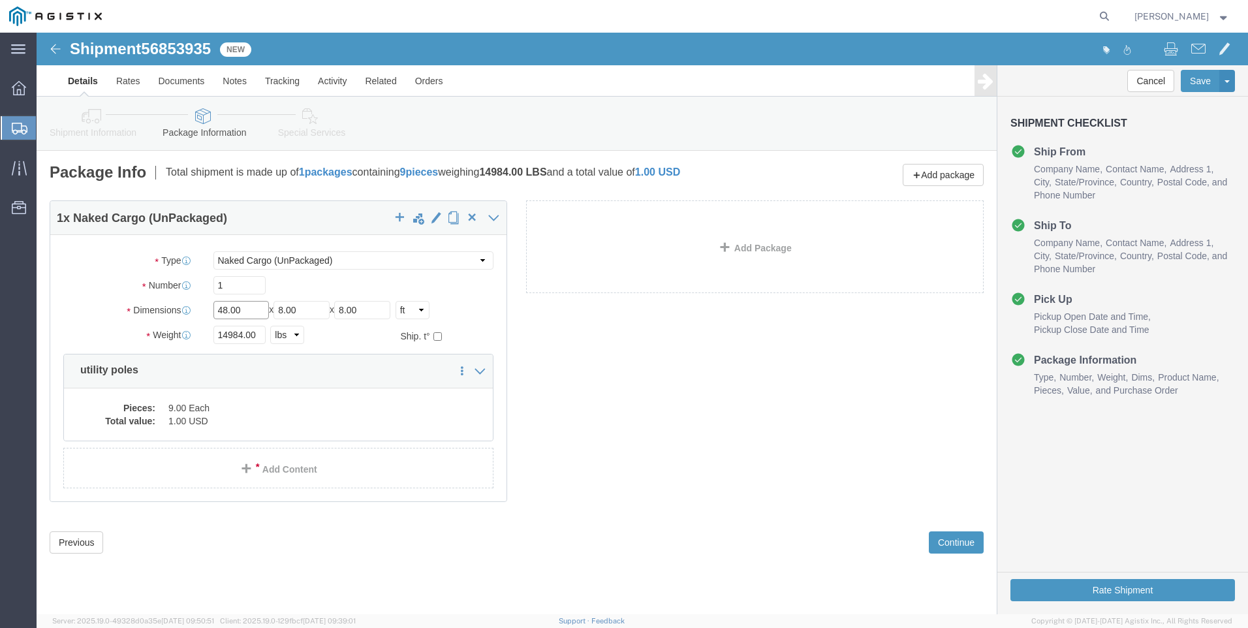
click input "48.00"
type input "40"
click input "14984.00"
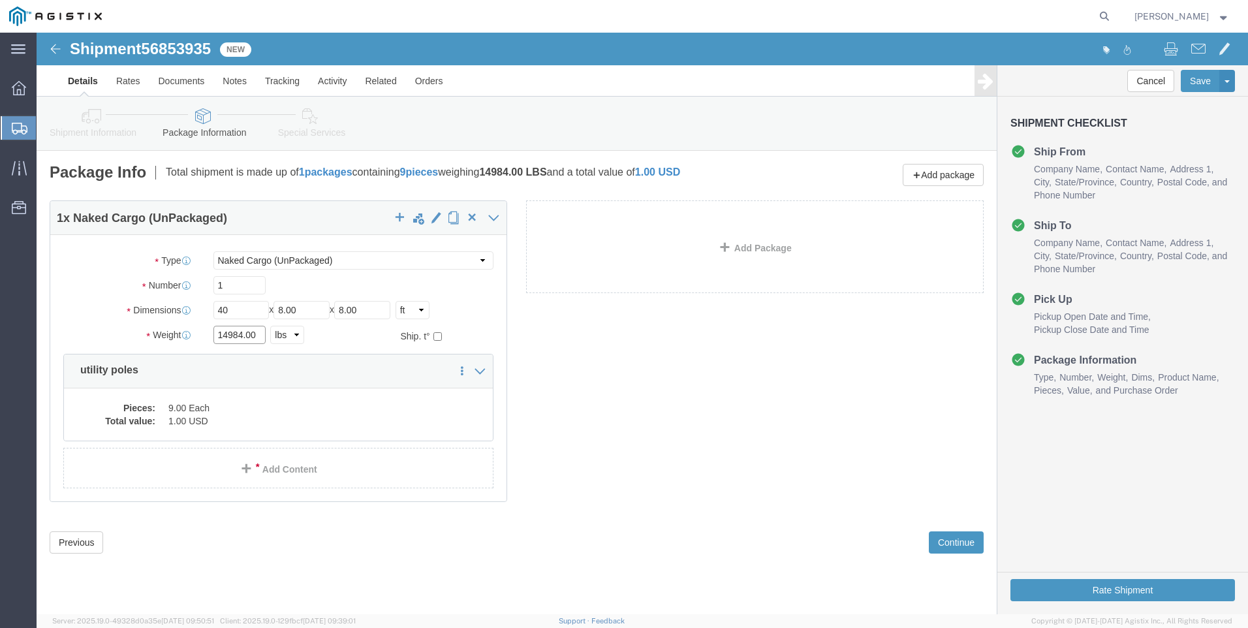
click input "14984.00"
type input "19255"
click button "Continue"
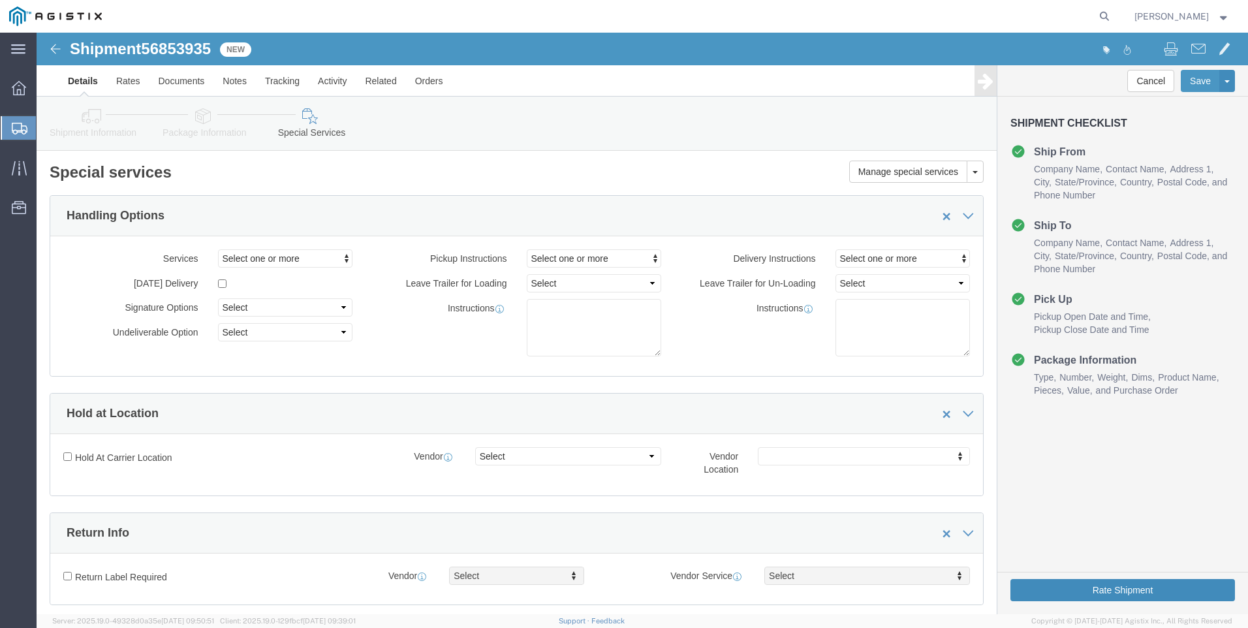
click button "Rate Shipment"
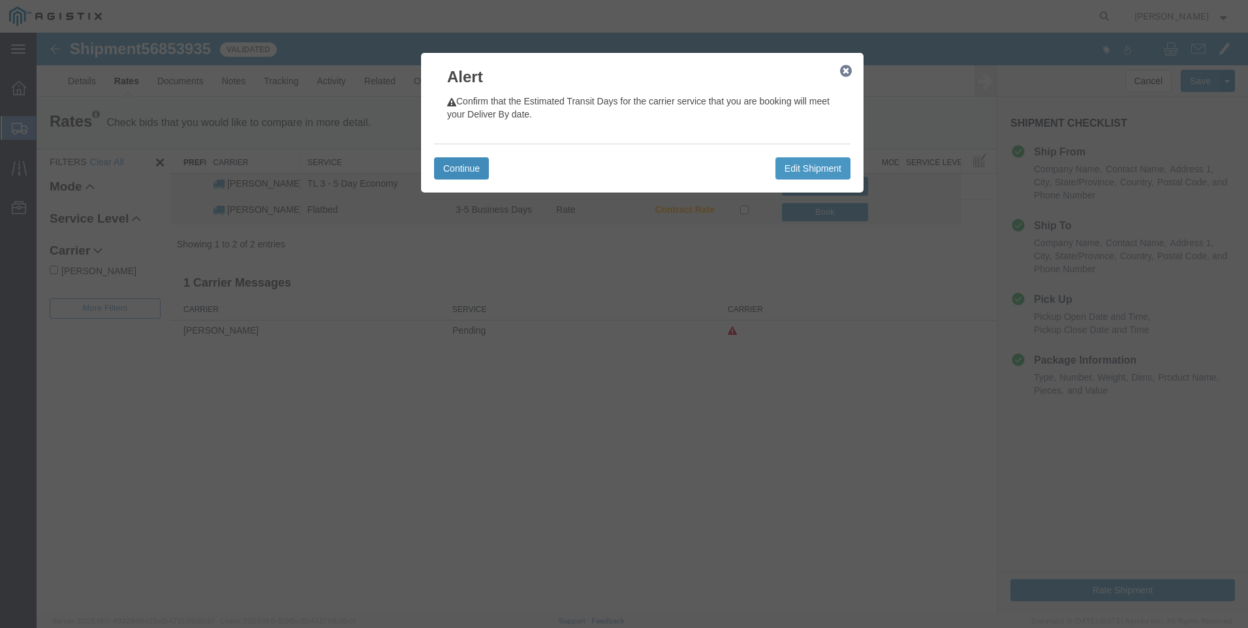
click at [466, 163] on button "Continue" at bounding box center [461, 168] width 55 height 22
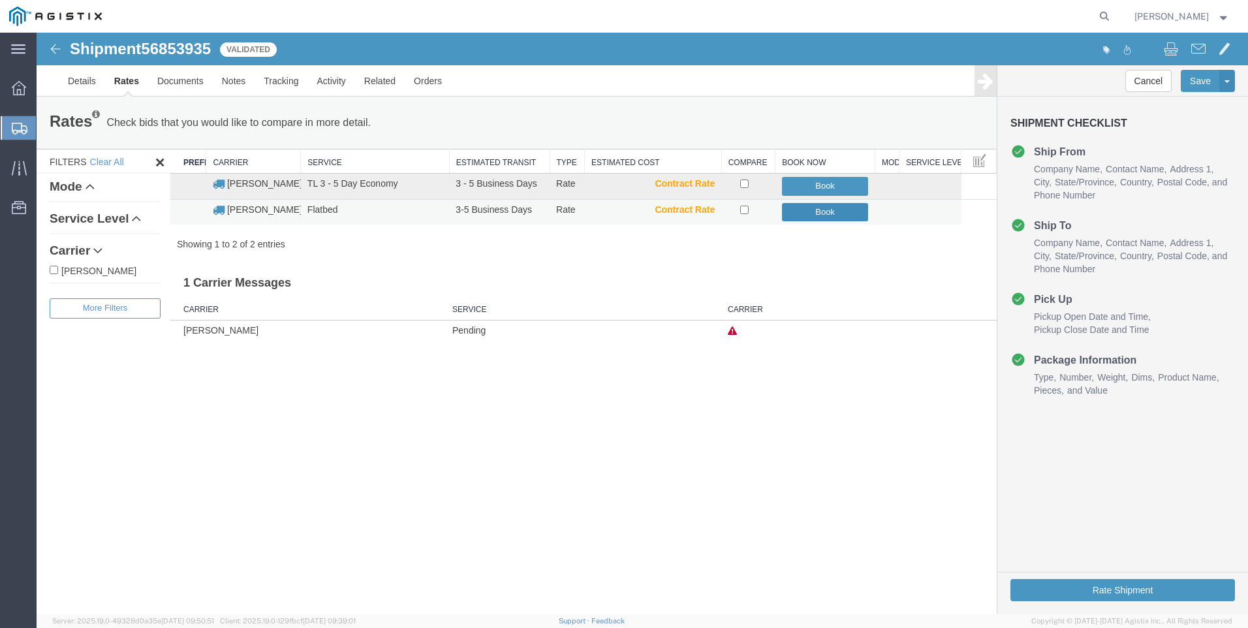
click at [814, 214] on button "Book" at bounding box center [825, 212] width 87 height 19
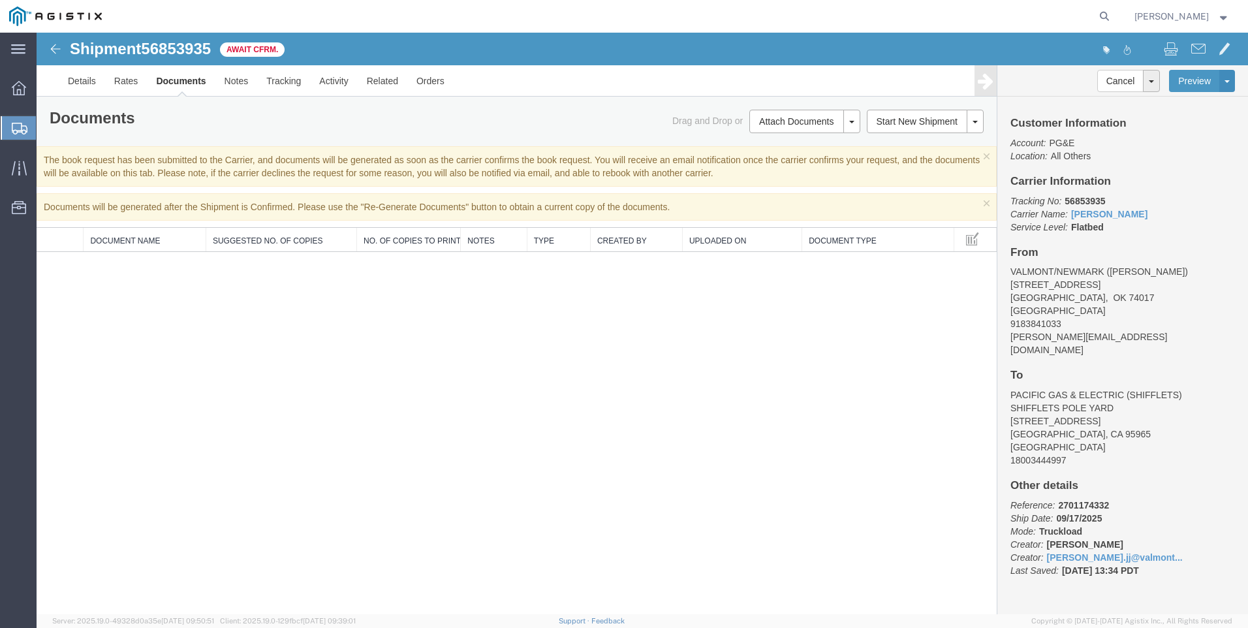
click at [0, 0] on span "Create Shipment" at bounding box center [0, 0] width 0 height 0
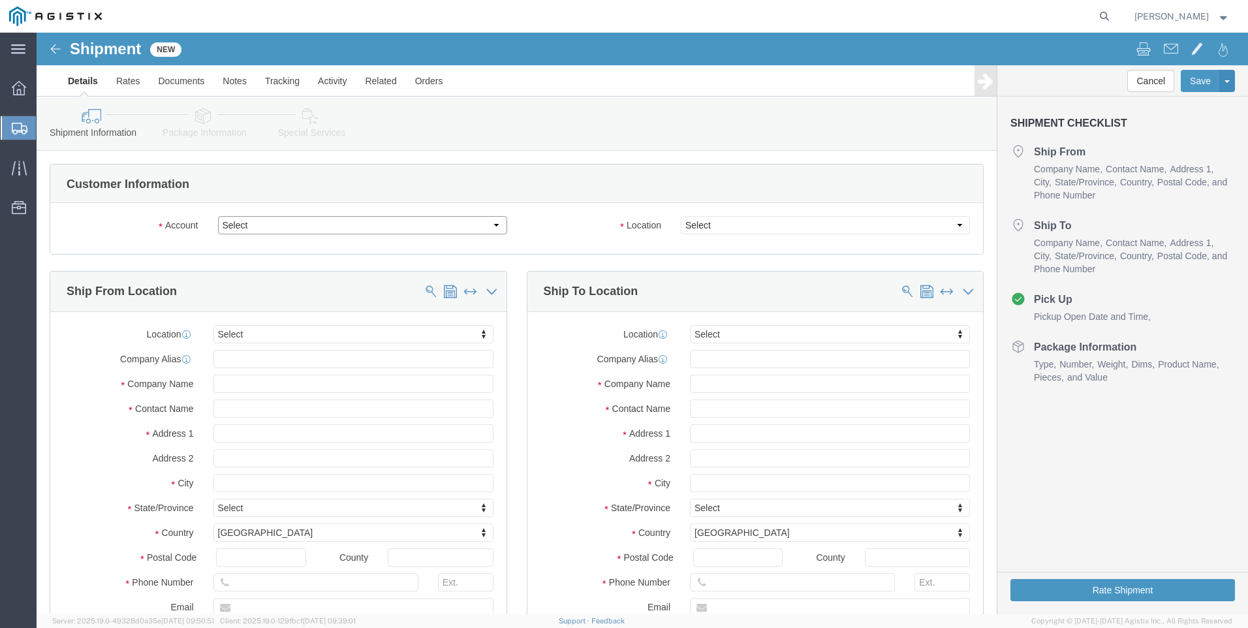
click select "Select PG&E Valmont Industries Inc"
select select "9596"
click select "Select PG&E Valmont Industries Inc"
select select "PURCHORD"
select select
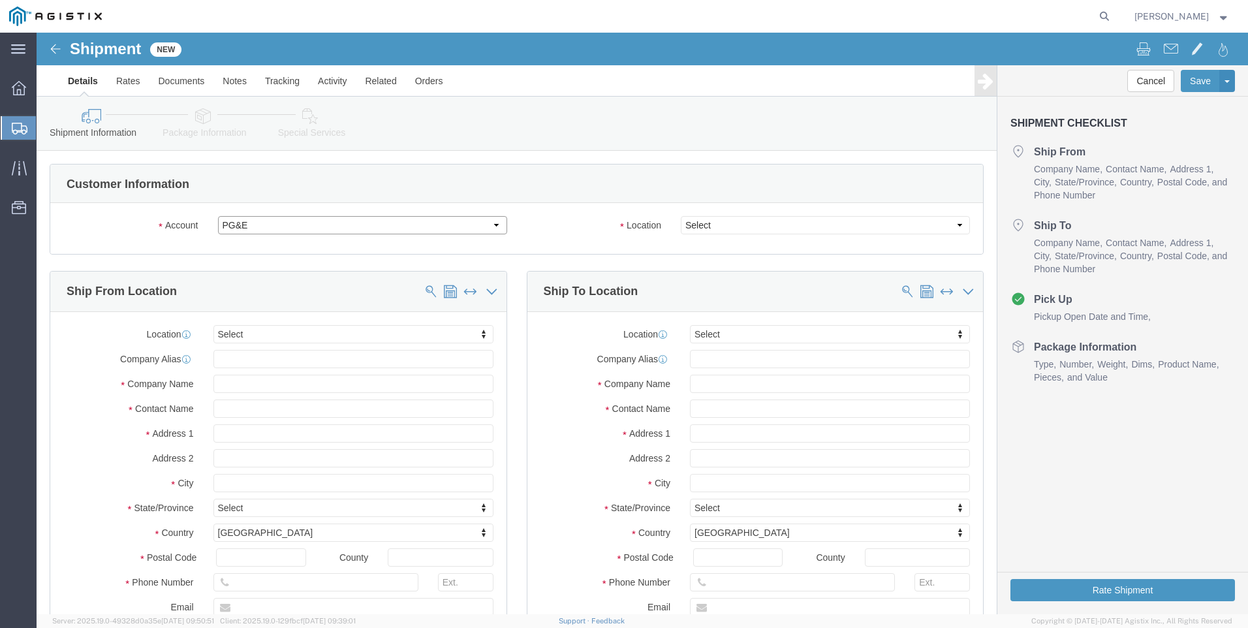
select select
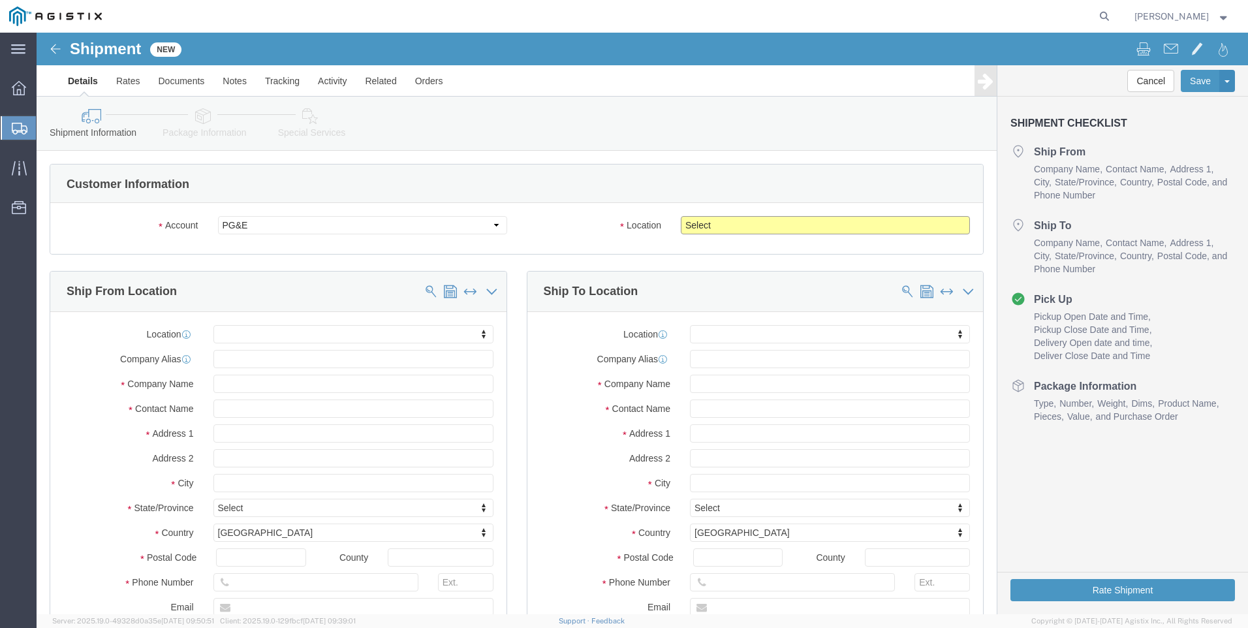
click select "Select All Others [GEOGRAPHIC_DATA] [GEOGRAPHIC_DATA] [GEOGRAPHIC_DATA] [GEOGRA…"
select select "23082"
click select "Select All Others [GEOGRAPHIC_DATA] [GEOGRAPHIC_DATA] [GEOGRAPHIC_DATA] [GEOGRA…"
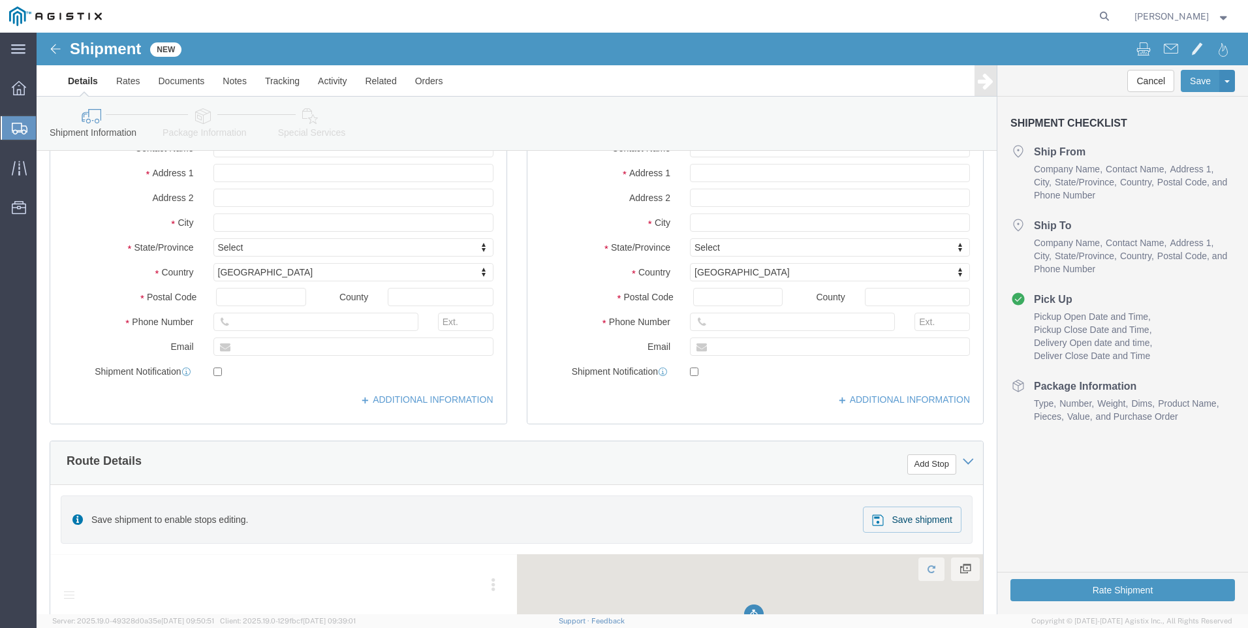
scroll to position [261, 0]
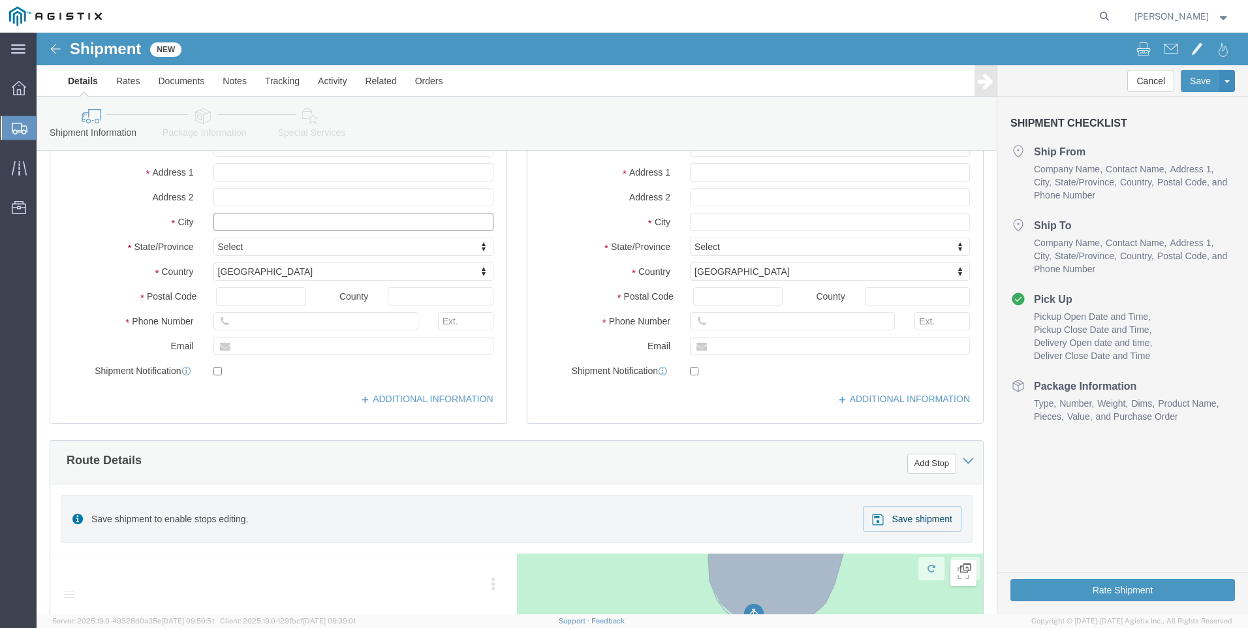
click input "text"
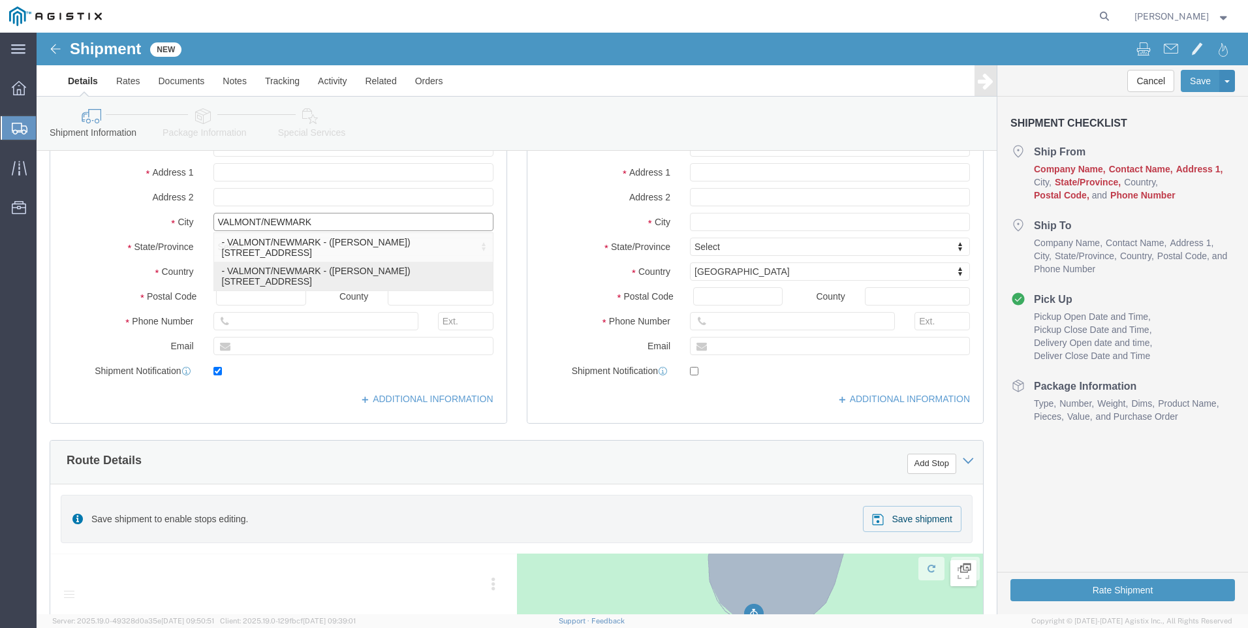
type input "CLAREMORE"
select select
type input "[STREET_ADDRESS]"
type input "74017"
type input "[GEOGRAPHIC_DATA]"
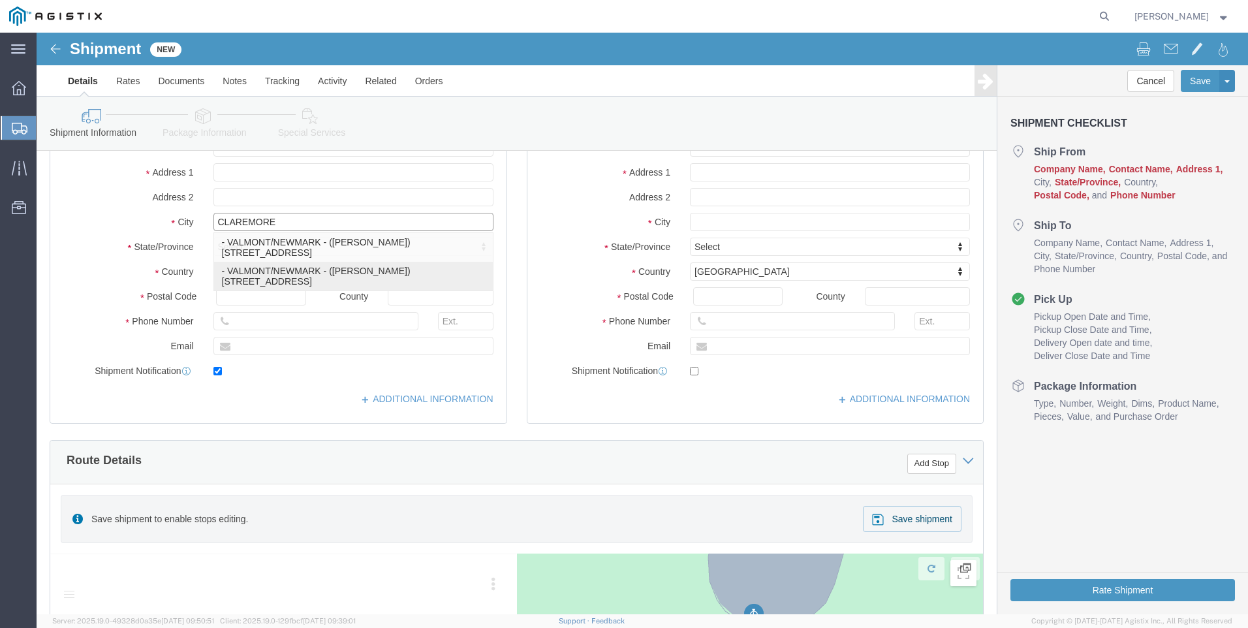
type input "9183841033"
type input "[PERSON_NAME][EMAIL_ADDRESS][DOMAIN_NAME]"
checkbox input "true"
type input "VALMONT/NEWMARK"
type input "[PERSON_NAME]"
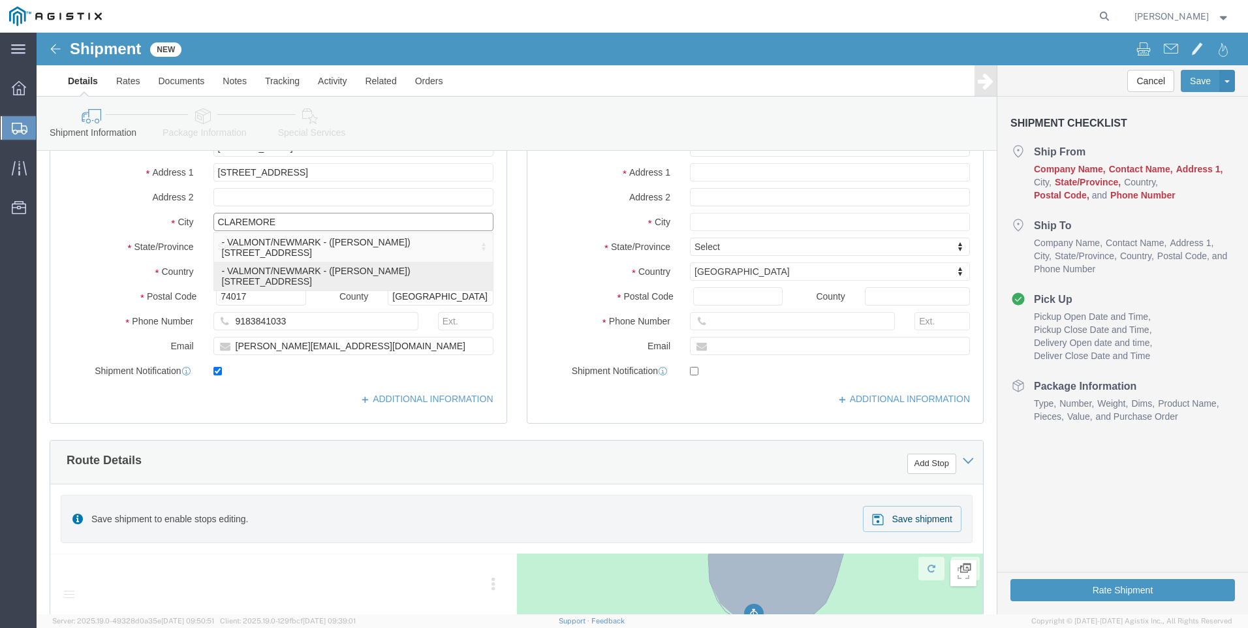
select select "OK"
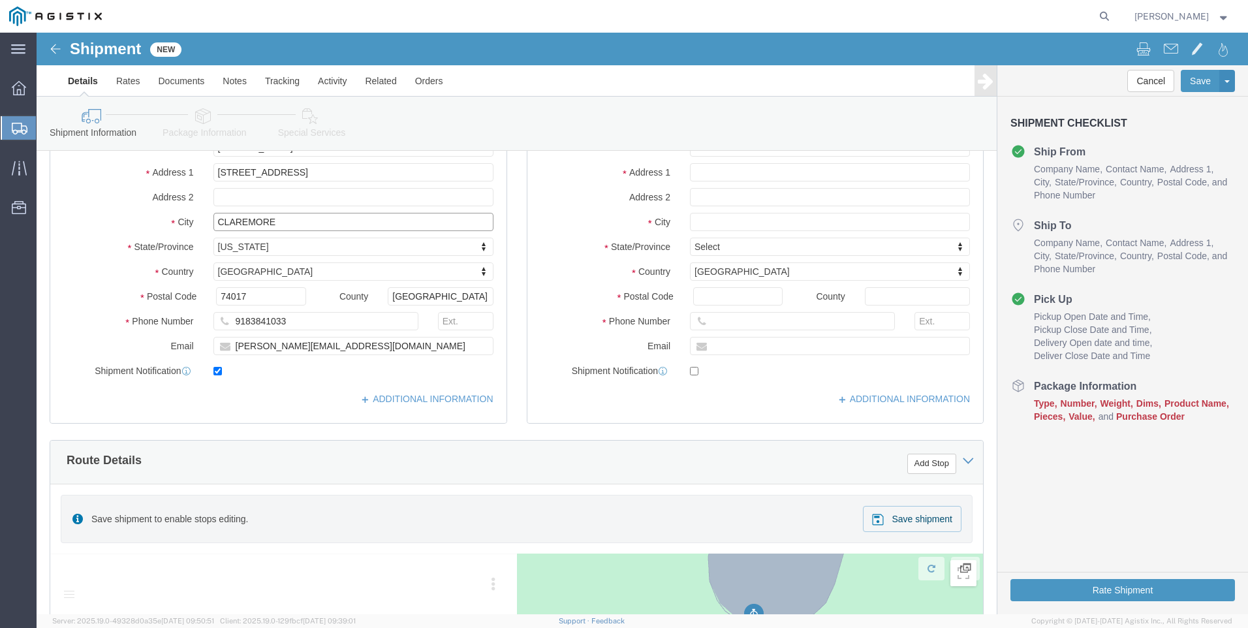
type input "CLAREMORE"
select select
click input "text"
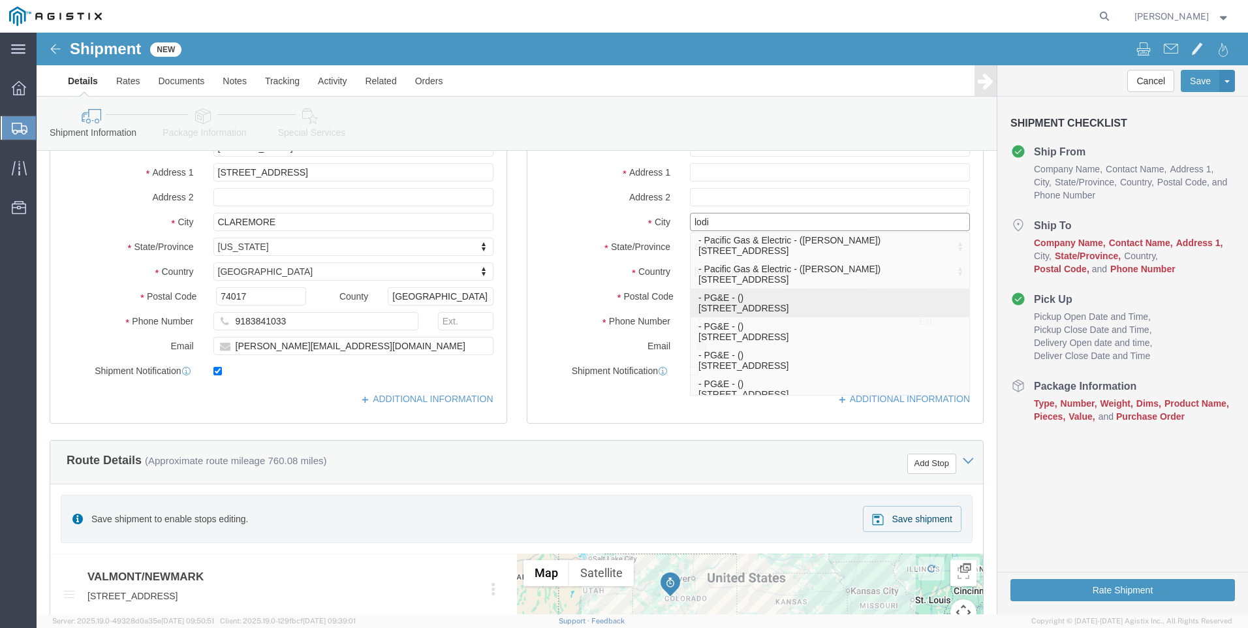
scroll to position [0, 0]
drag, startPoint x: 711, startPoint y: 186, endPoint x: 463, endPoint y: 189, distance: 248.0
click div "Ship From Location Location My Profile Location (OBSOLETE) [GEOGRAPHIC_DATA] SC…"
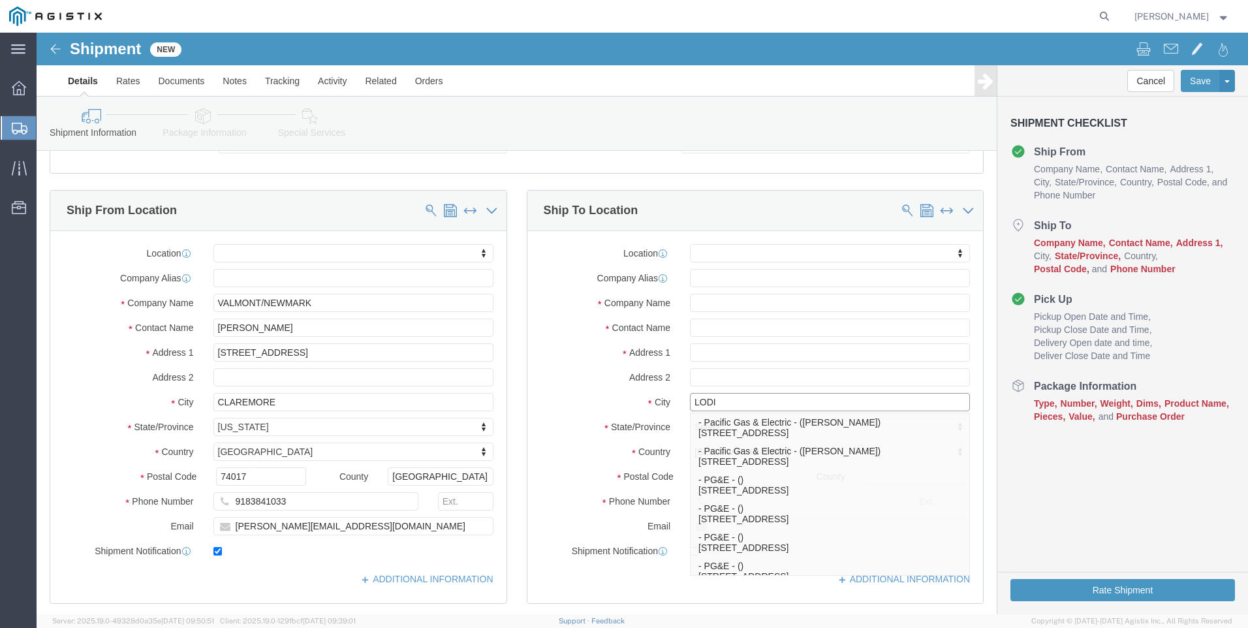
scroll to position [65, 0]
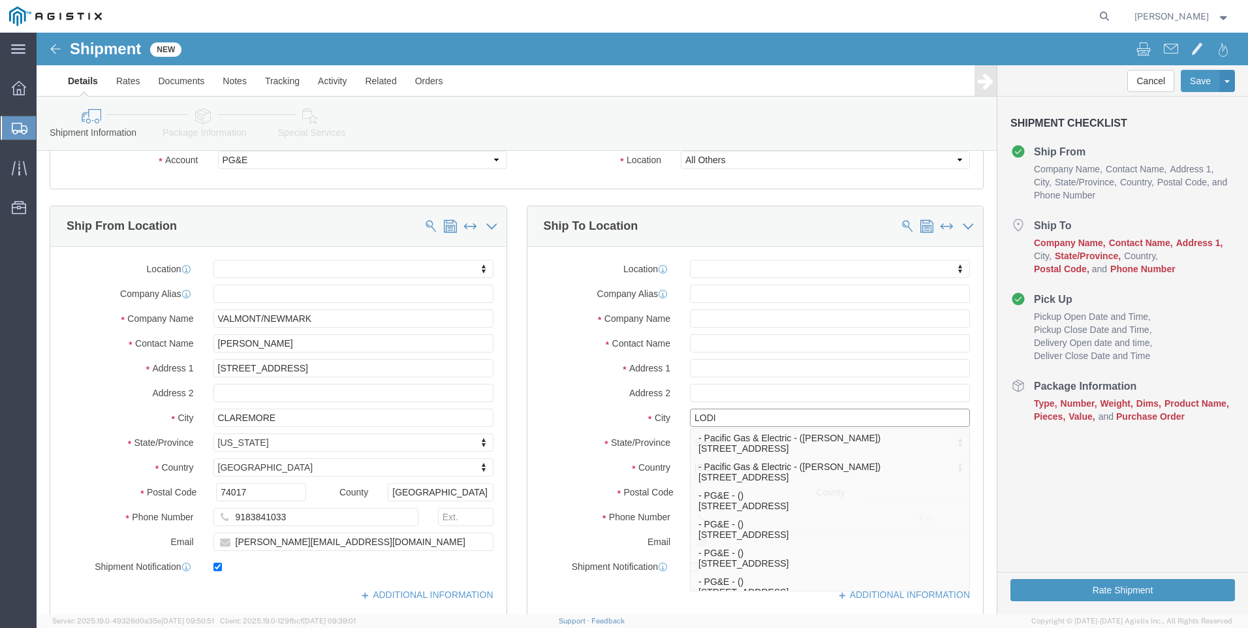
type input "LODI"
select select
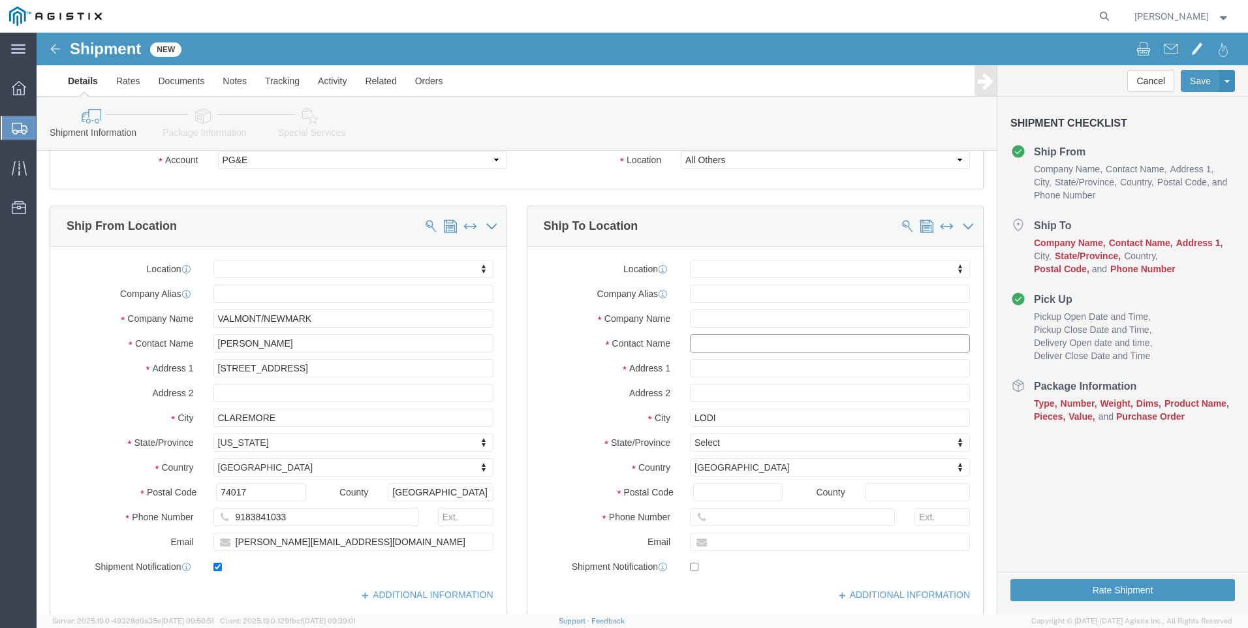
click input "text"
type input "PACIFIC GAS AND ELEC"
type input "12651E KETTLEMAN LN"
select select
click input "Postal Code"
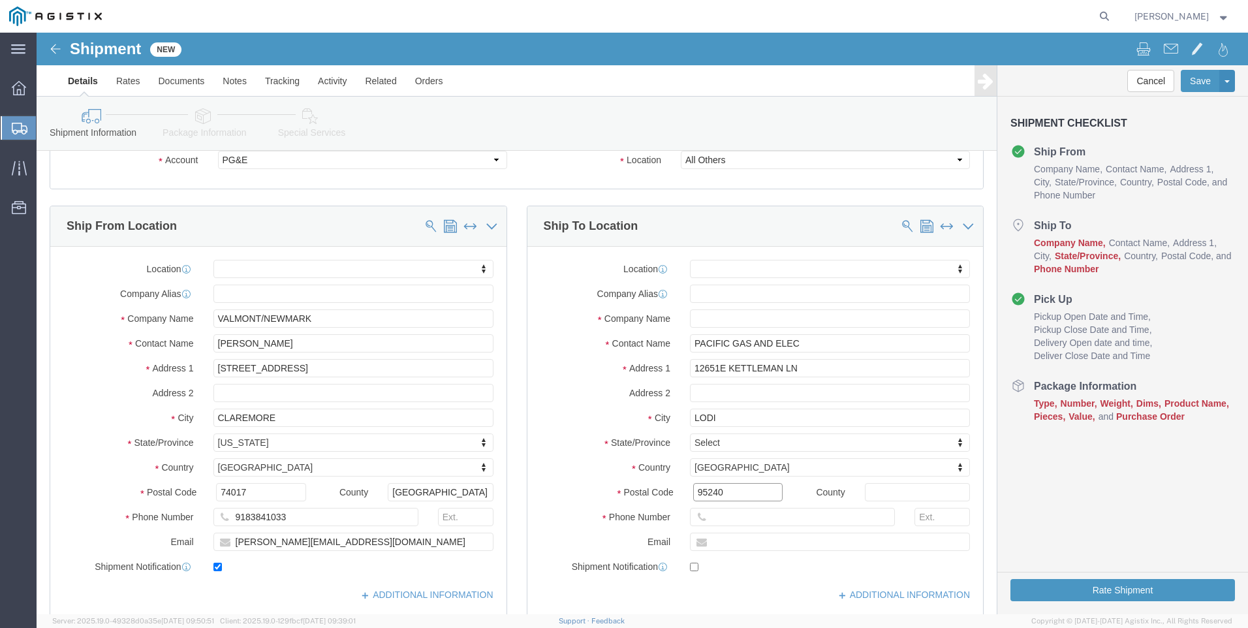
type input "95240"
select select
type input "7073654386"
click div "Postal Code 95240"
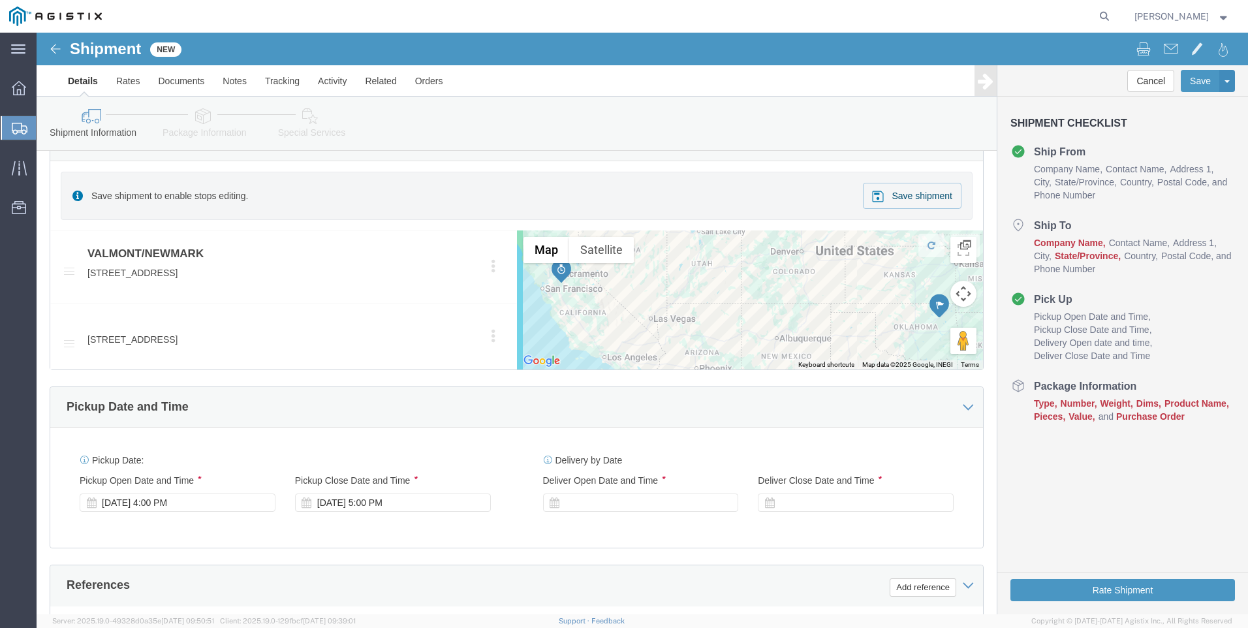
scroll to position [587, 0]
click div "[DATE] 5:00 PM"
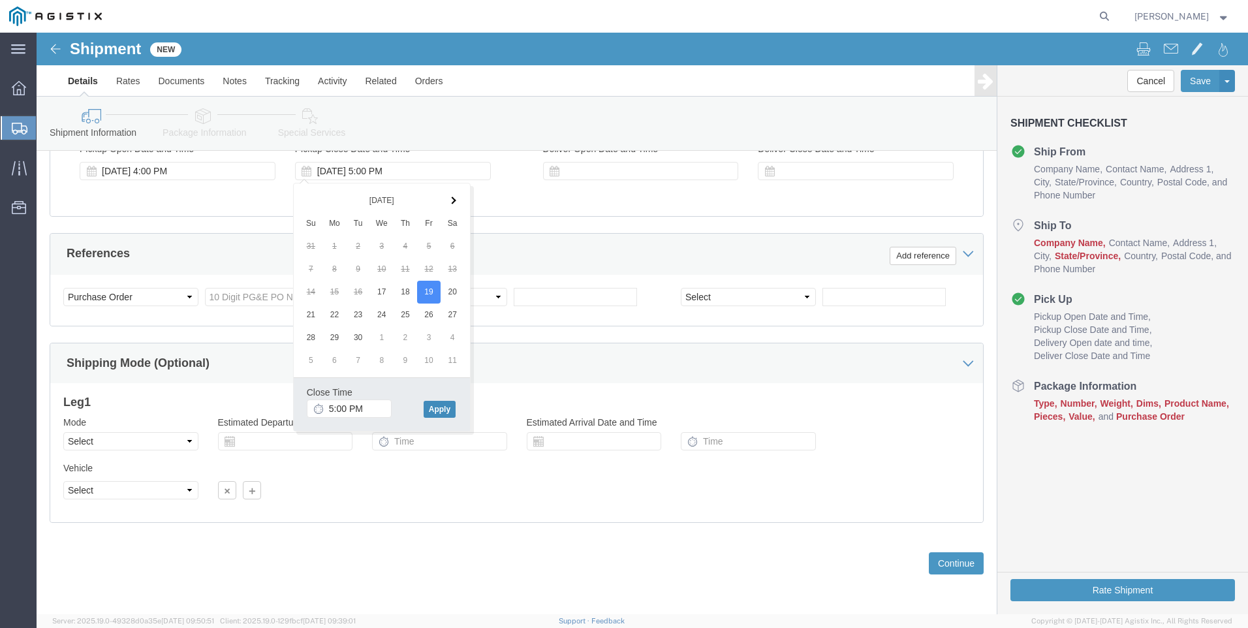
click button "Apply"
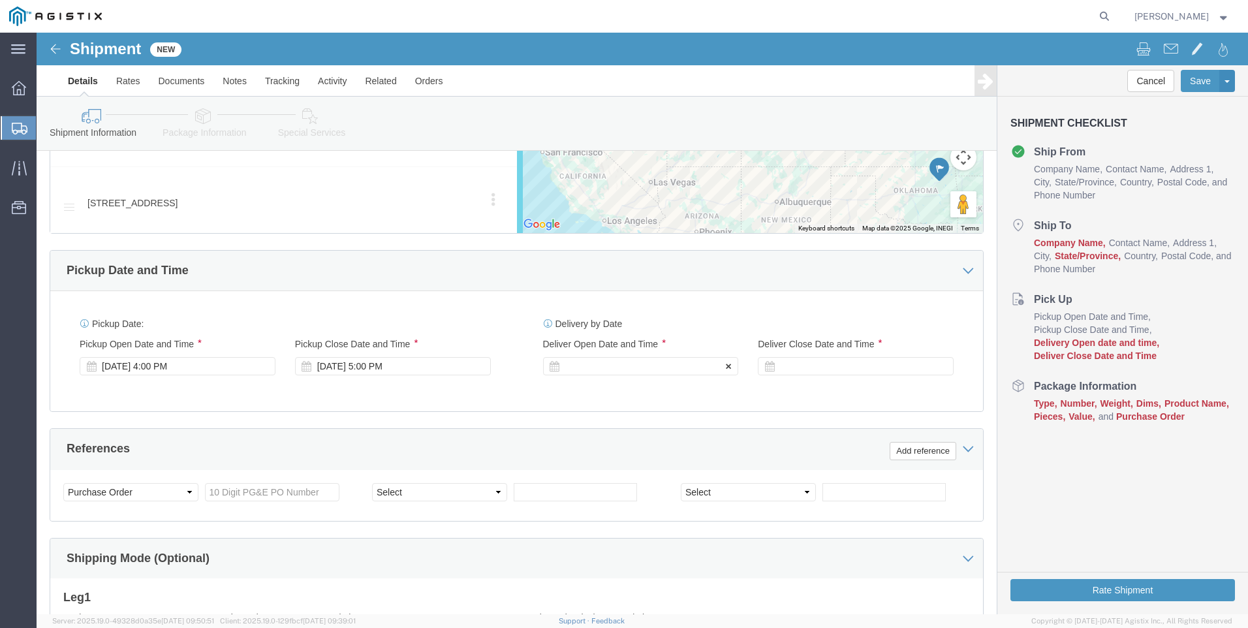
scroll to position [720, 0]
click div
drag, startPoint x: 644, startPoint y: 574, endPoint x: 654, endPoint y: 472, distance: 103.0
click button "Apply"
click div
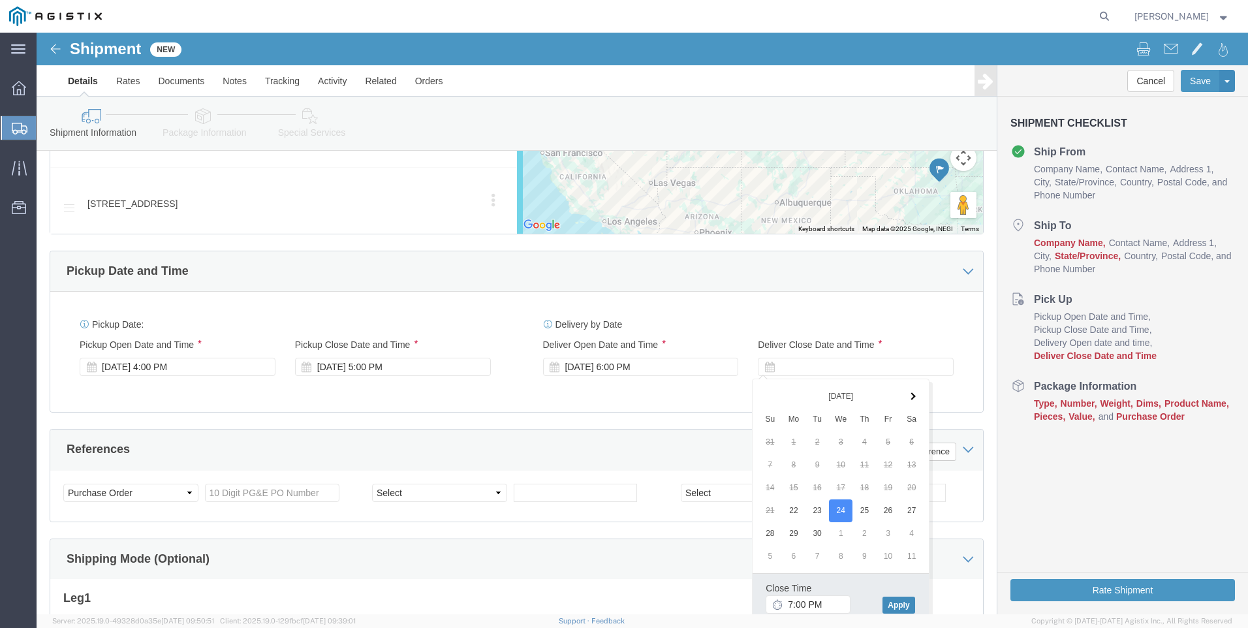
click button "Apply"
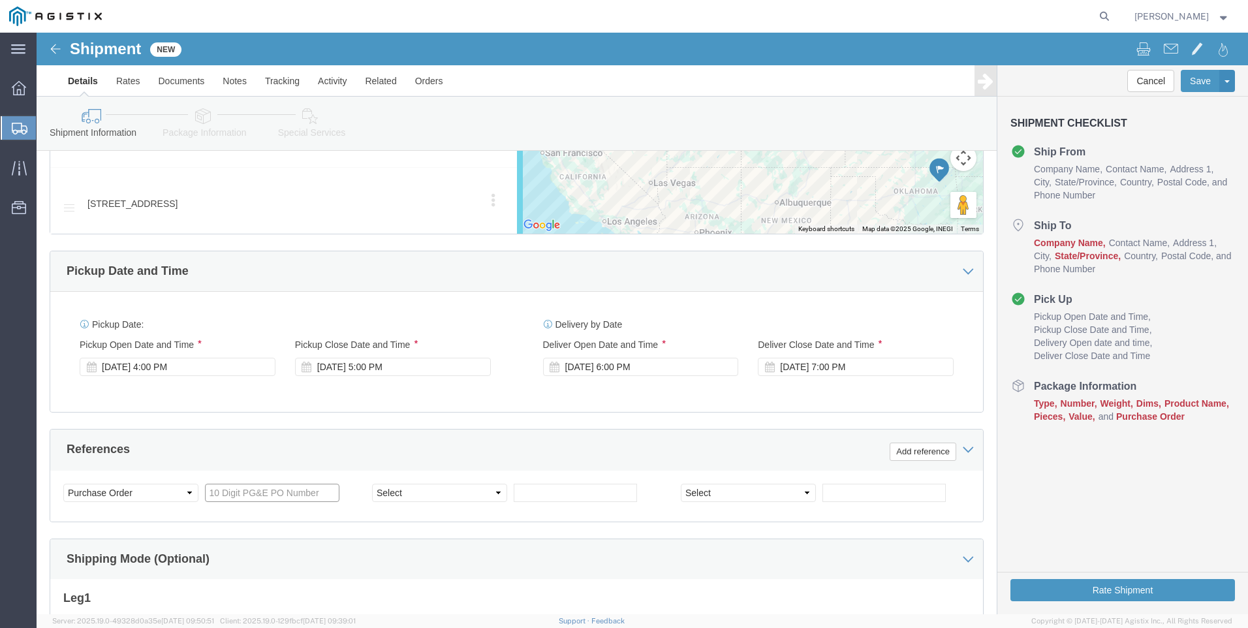
click input "text"
type input "2701180447"
select select "BOL"
type input "900248783"
select select "JOBNUM"
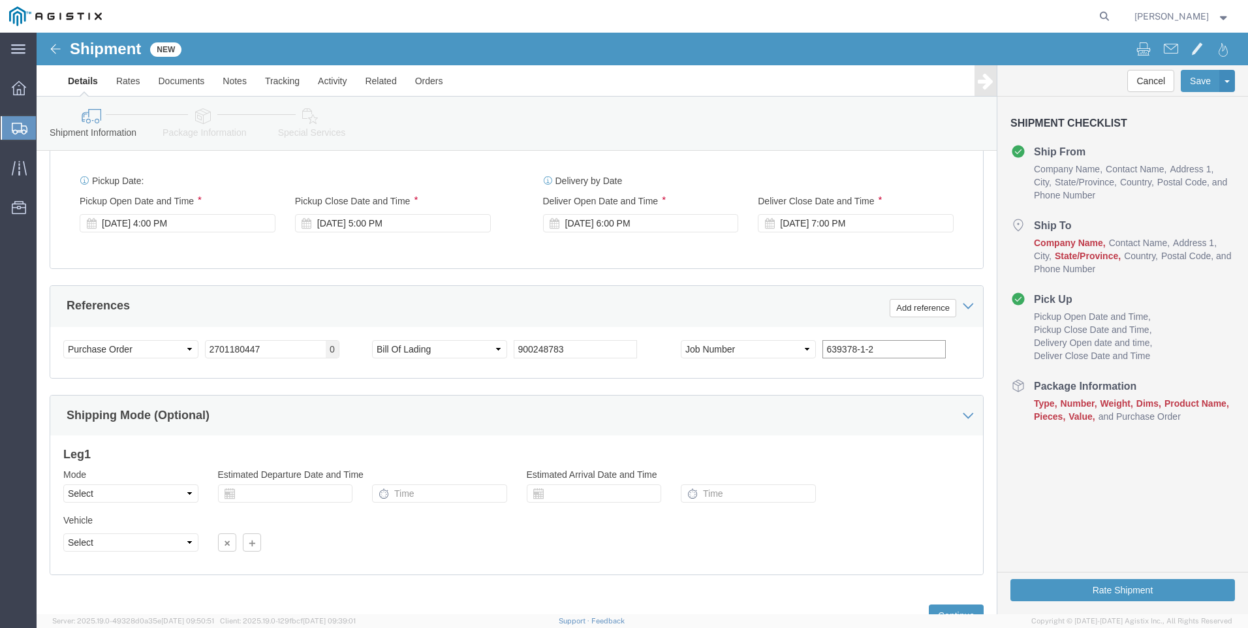
scroll to position [916, 0]
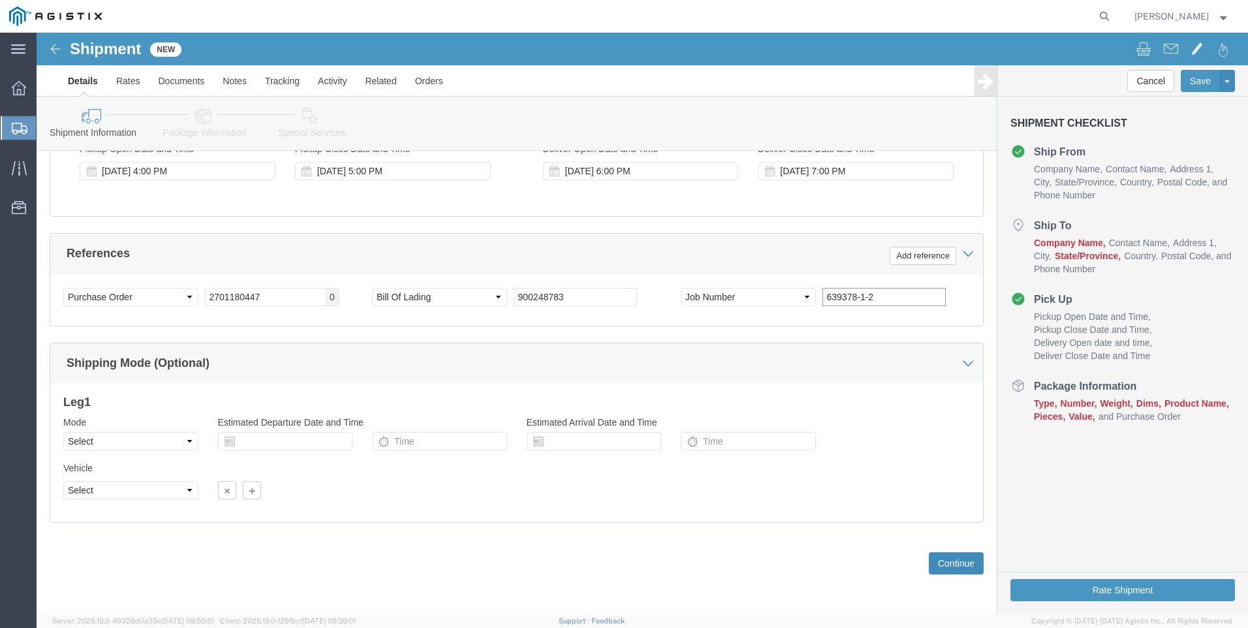
type input "639378-1-2"
drag, startPoint x: 897, startPoint y: 535, endPoint x: 450, endPoint y: 414, distance: 463.7
click div "Please fix the following errors Customer Information Account Select PG&E Valmon…"
click link "Package Information"
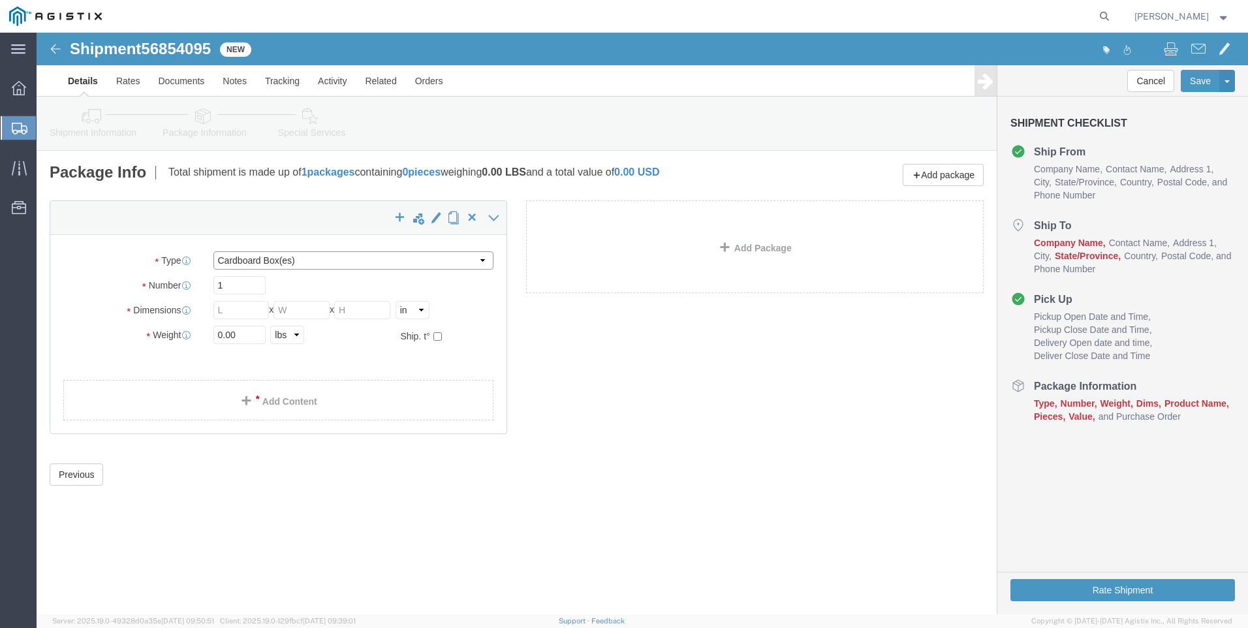
click select "Select Bulk Bundle(s) Cardboard Box(es) Carton(s) Crate(s) Drum(s) (Fiberboard)…"
select select "NKCR"
click select "Select Bulk Bundle(s) Cardboard Box(es) Carton(s) Crate(s) Drum(s) (Fiberboard)…"
click input "40"
type input "45"
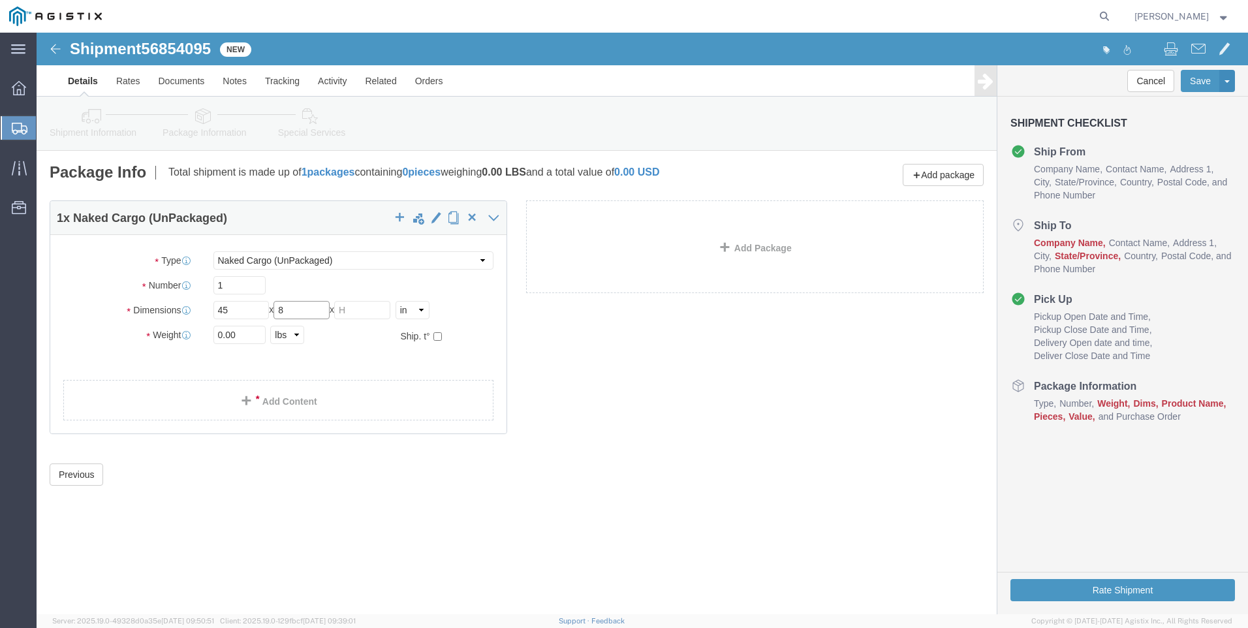
type input "8"
select select "FT"
type input "3.75"
type input "0.67"
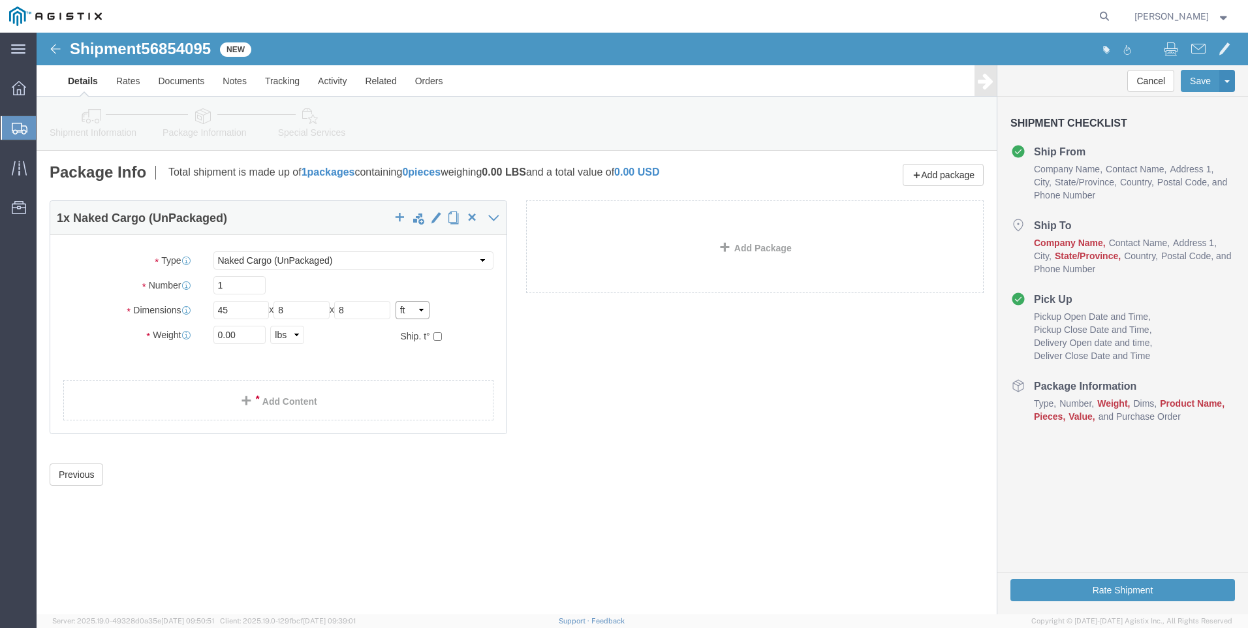
type input "0.67"
click input "3.75"
type input "45"
type input "8"
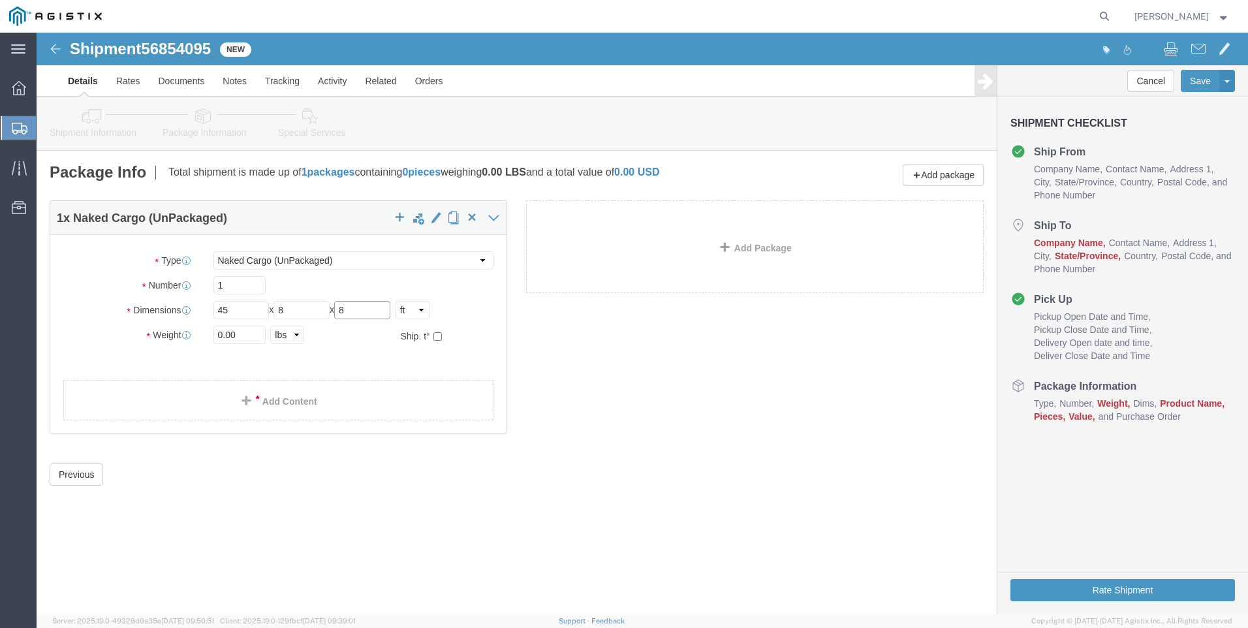
type input "8"
click input "0.00"
type input "9749"
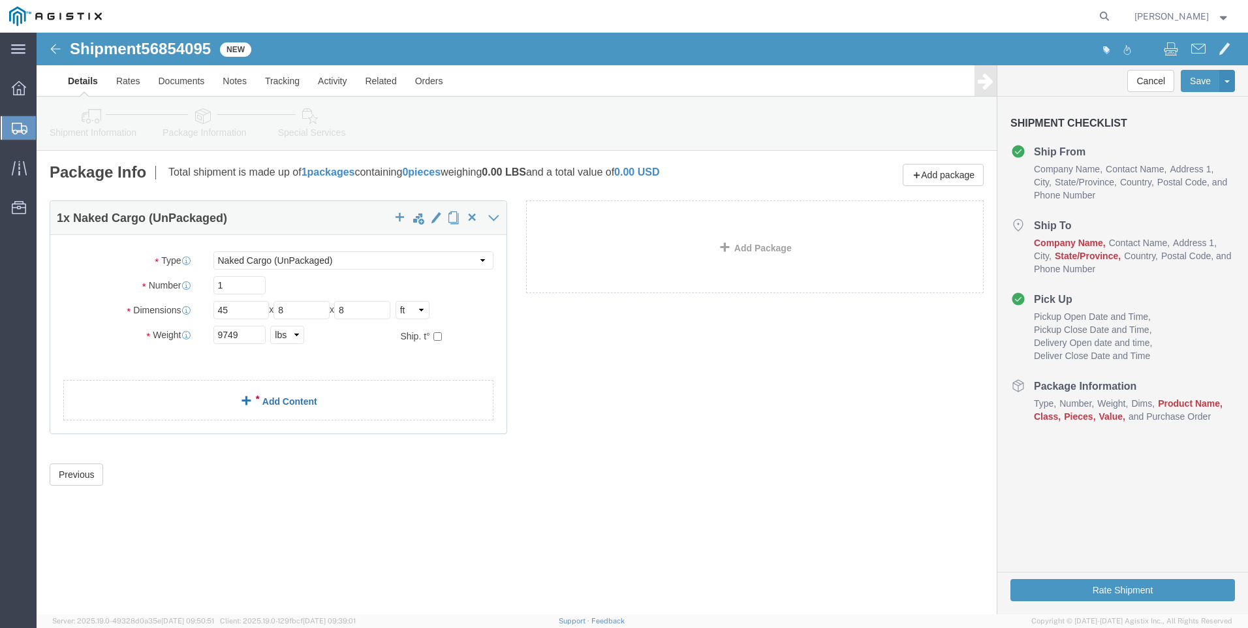
click link "Add Content"
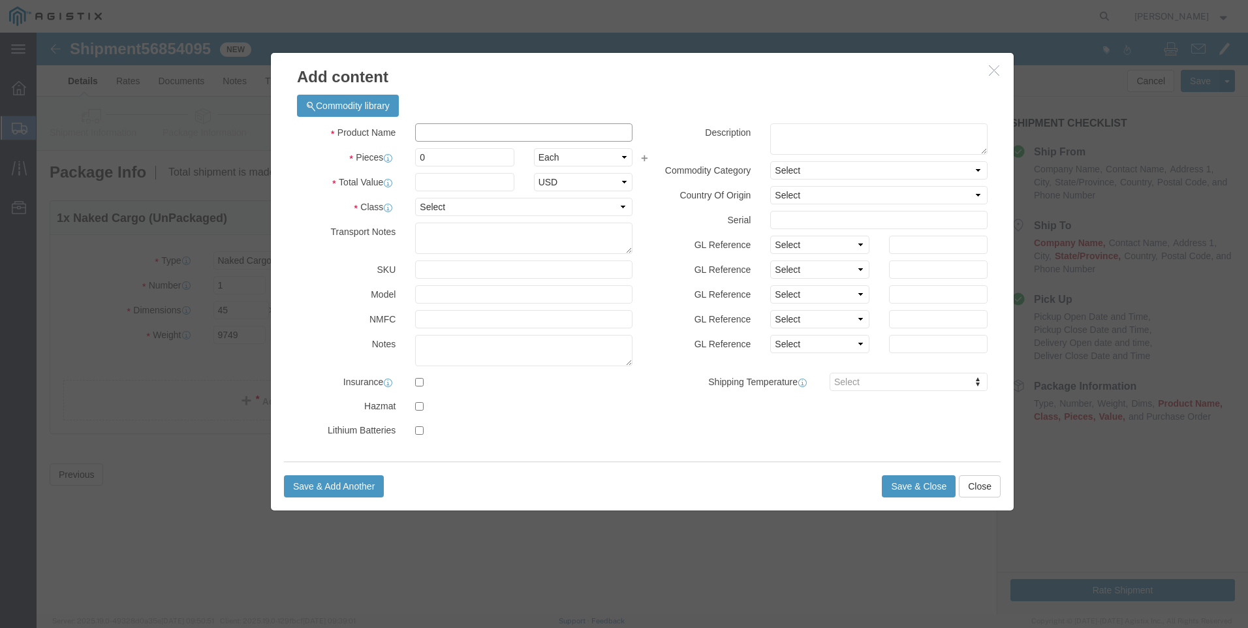
click input "text"
type input "UTILITY POLES"
type input "5"
type input "1"
select select "USD"
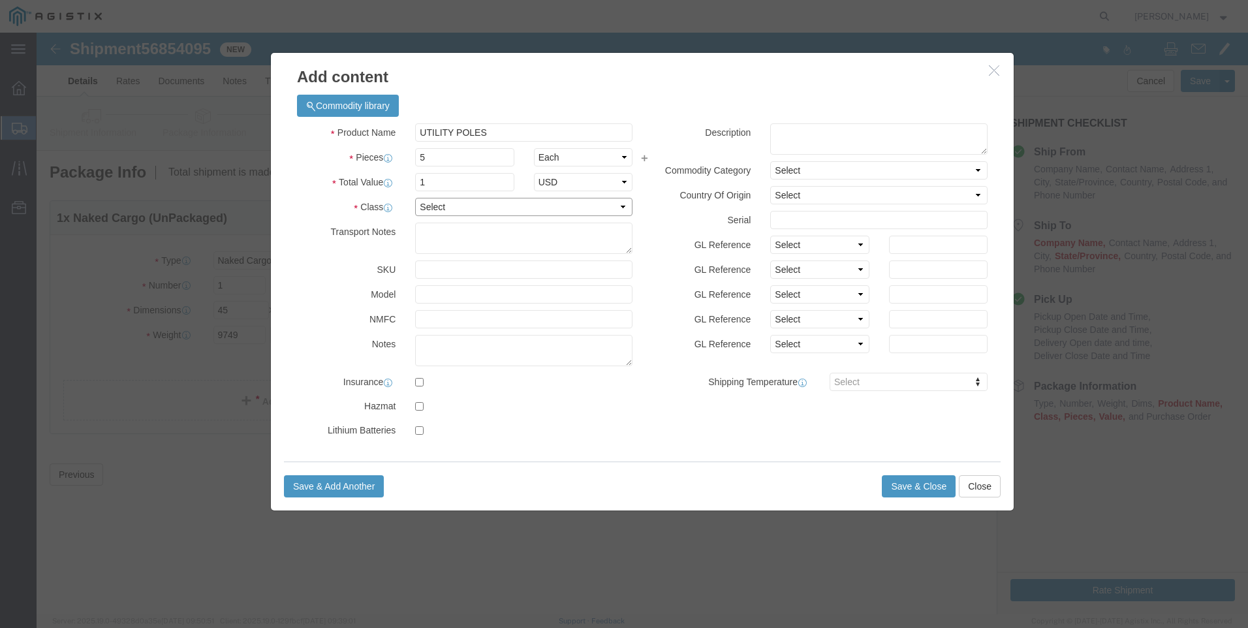
click select "Select 50 55 60 65 70 85 92.5 100 125 175 250 300 400"
select select "50"
click select "Select 50 55 60 65 70 85 92.5 100 125 175 250 300 400"
click button "Save & Close"
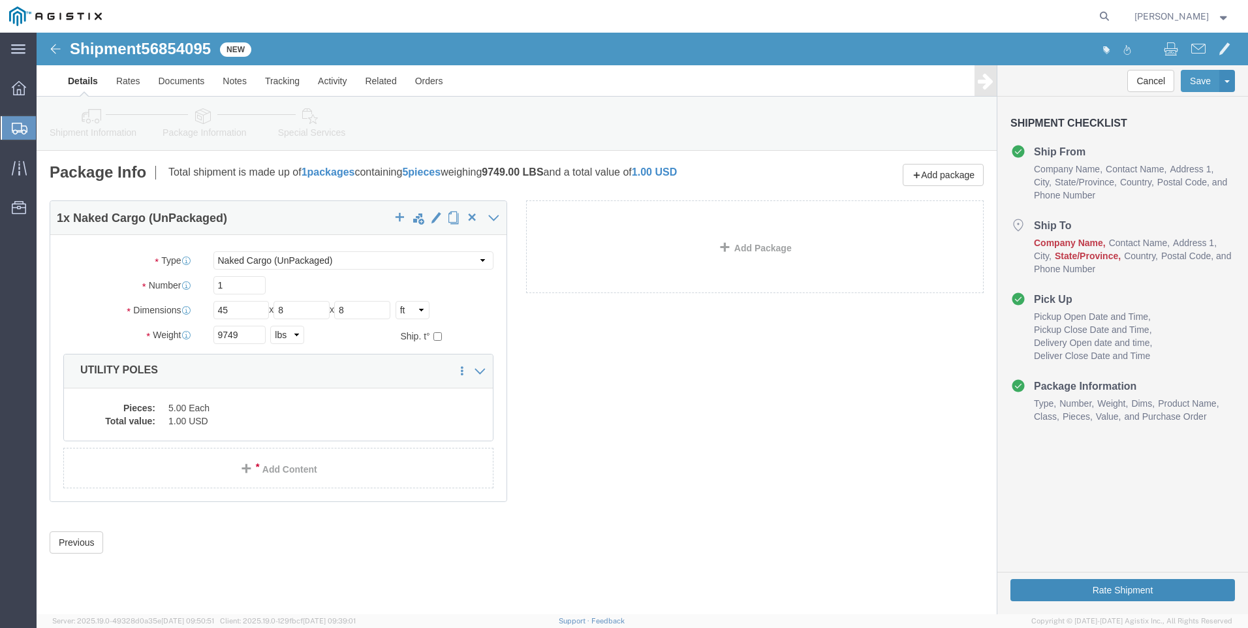
click button "Rate Shipment"
click icon
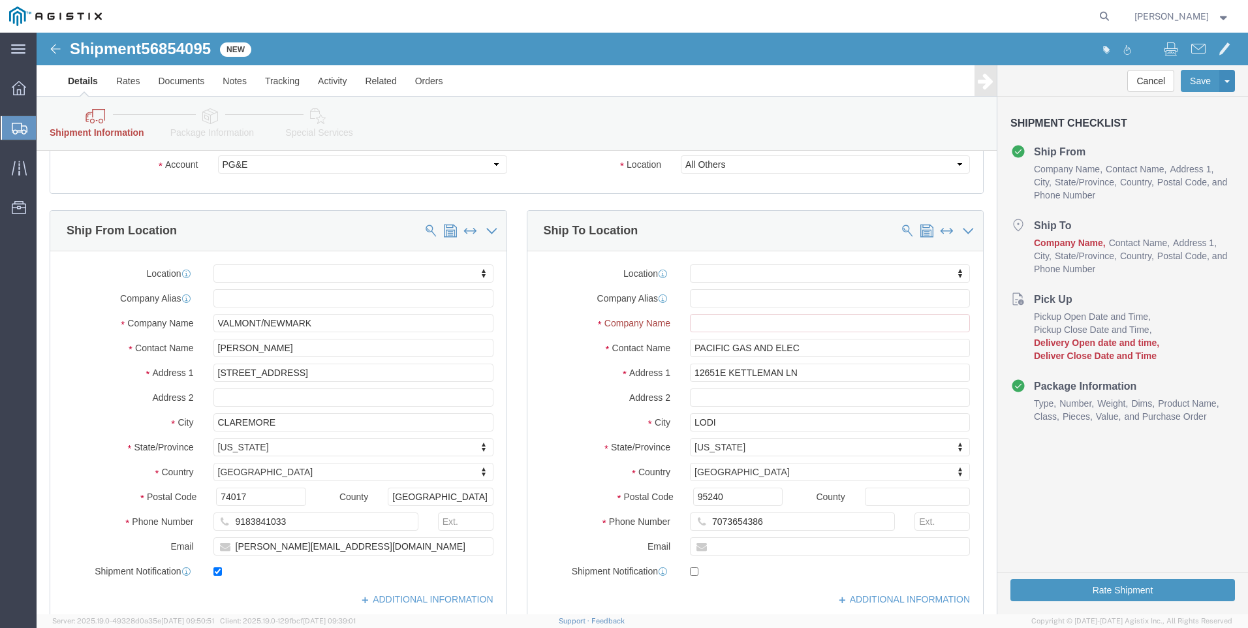
scroll to position [131, 0]
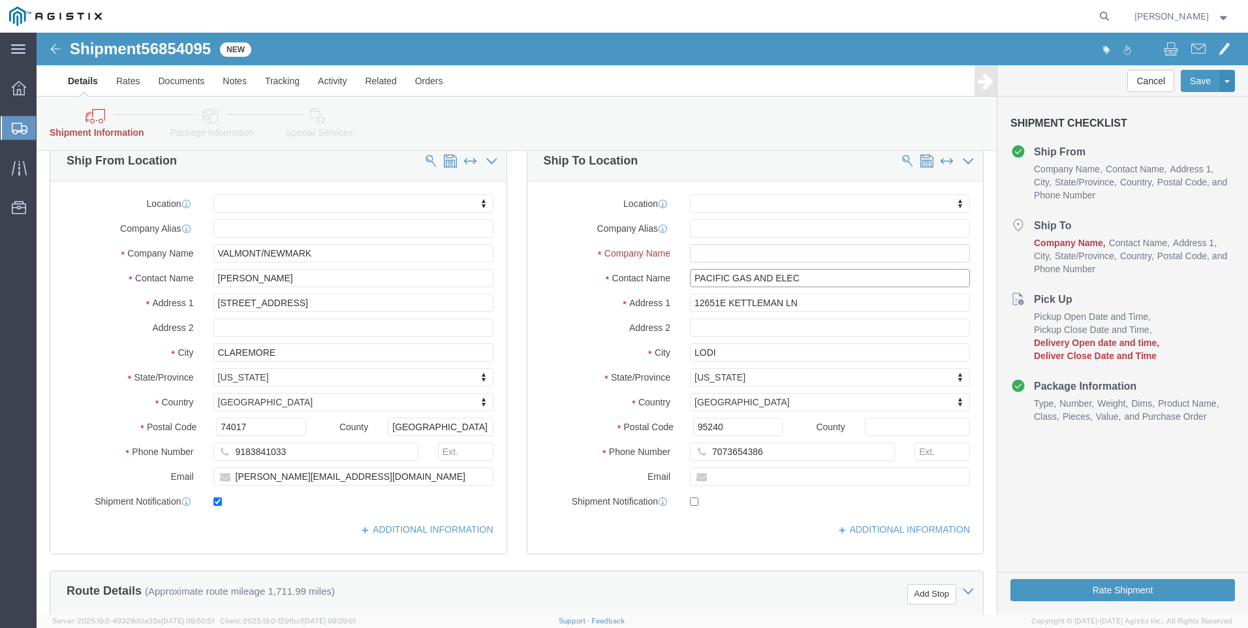
drag, startPoint x: 770, startPoint y: 241, endPoint x: 473, endPoint y: 246, distance: 296.4
click div "Ship From Location Location My Profile Location (OBSOLETE) [GEOGRAPHIC_DATA] SC…"
click input "text"
paste input "PACIFIC GAS AND ELEC"
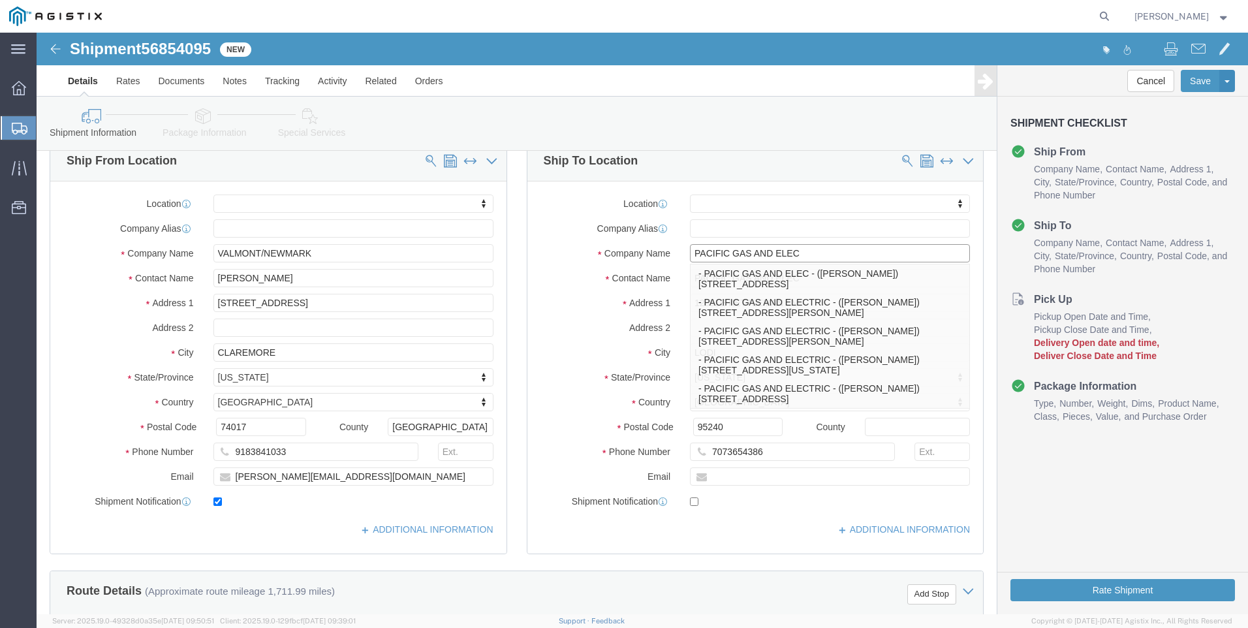
type input "PACIFIC GAS AND ELEC"
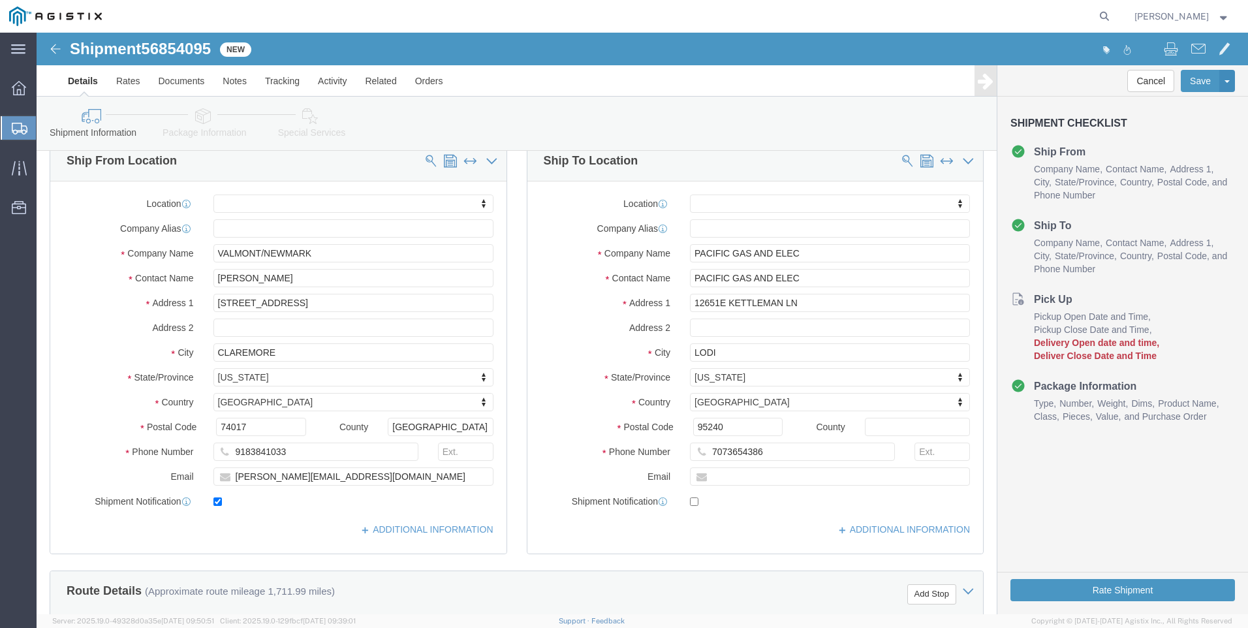
click div "Location My Profile Location (OBSOLETE) [GEOGRAPHIC_DATA] SC - GC TRAILER (OBSO…"
click button "Rate Shipment"
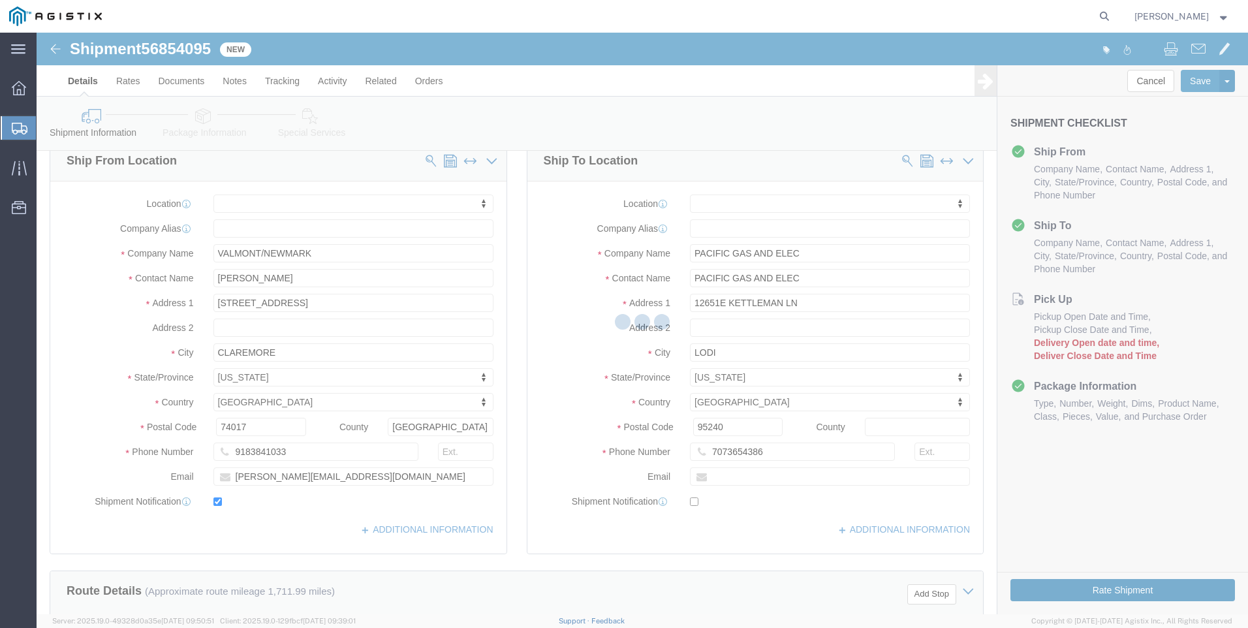
scroll to position [0, 0]
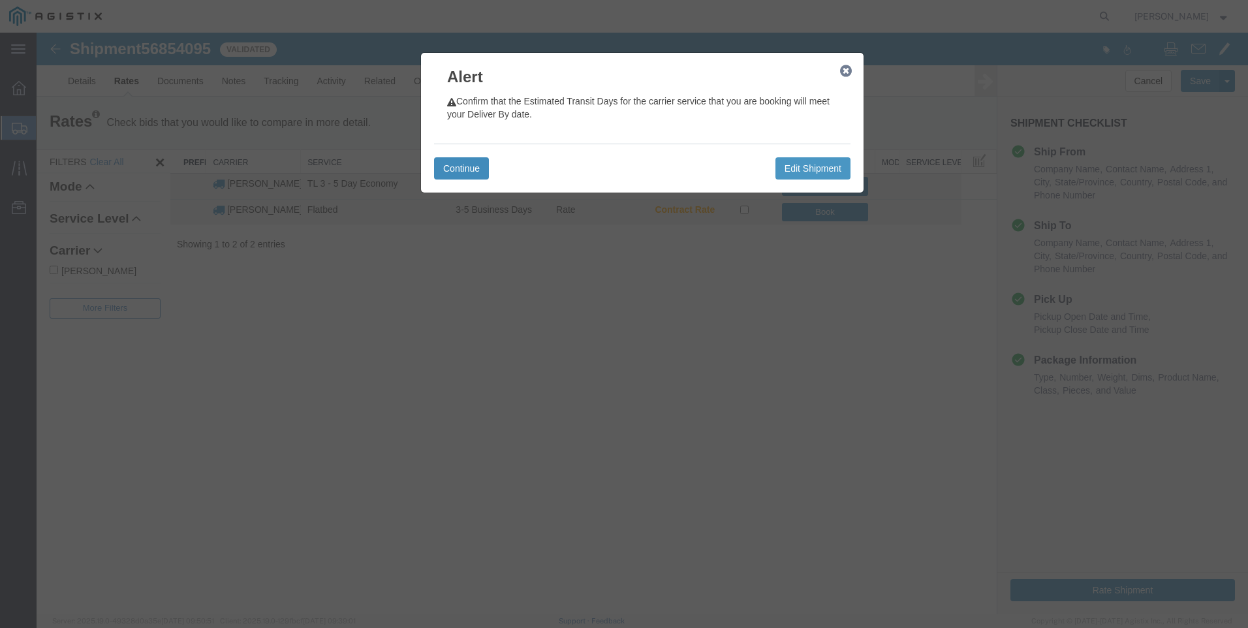
click at [480, 161] on button "Continue" at bounding box center [461, 168] width 55 height 22
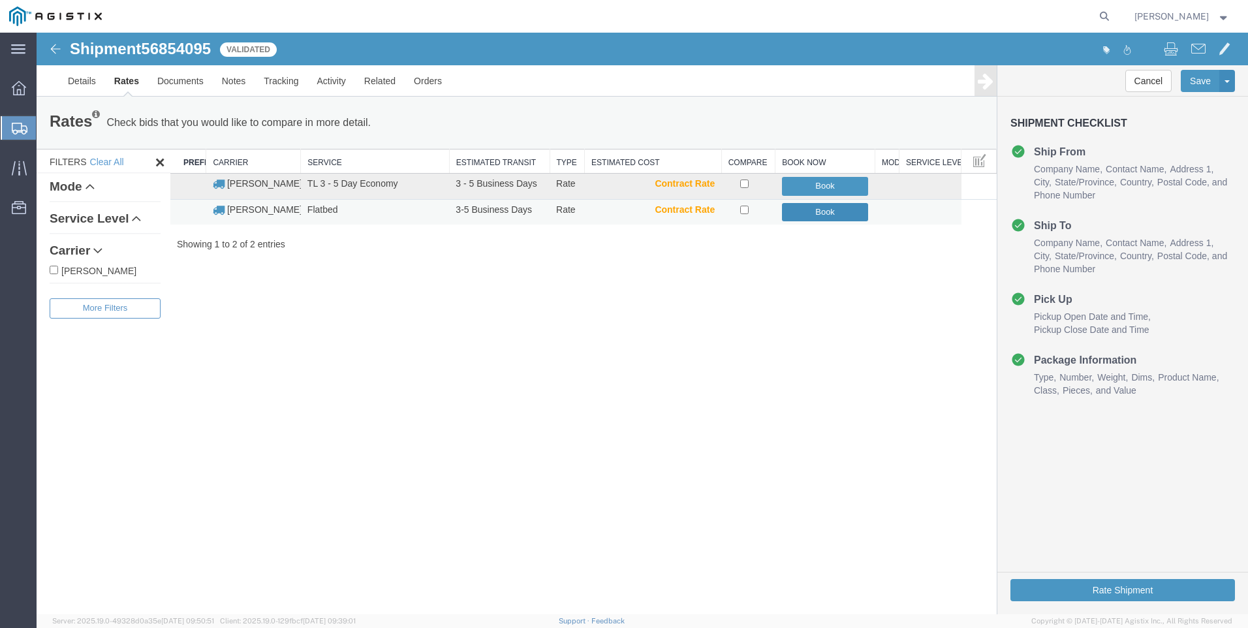
click at [839, 215] on button "Book" at bounding box center [825, 212] width 87 height 19
